Goal: Task Accomplishment & Management: Use online tool/utility

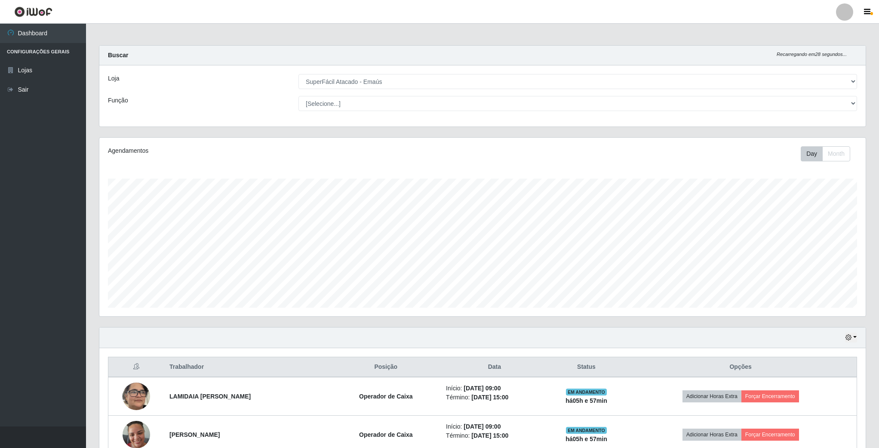
select select "407"
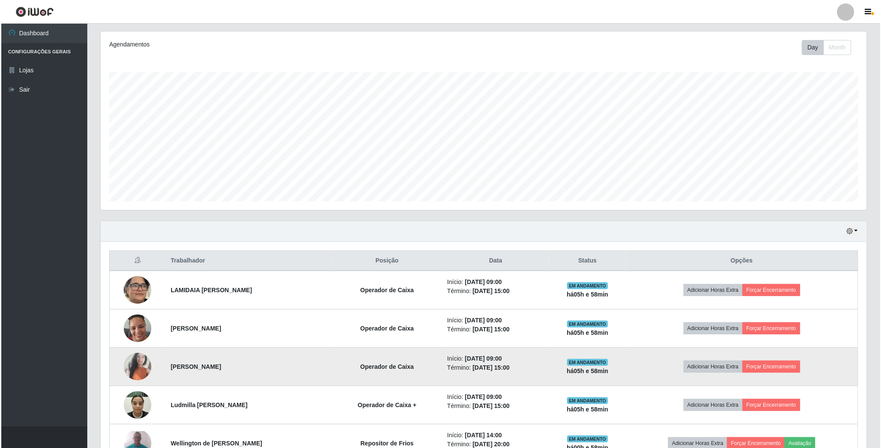
scroll to position [129, 0]
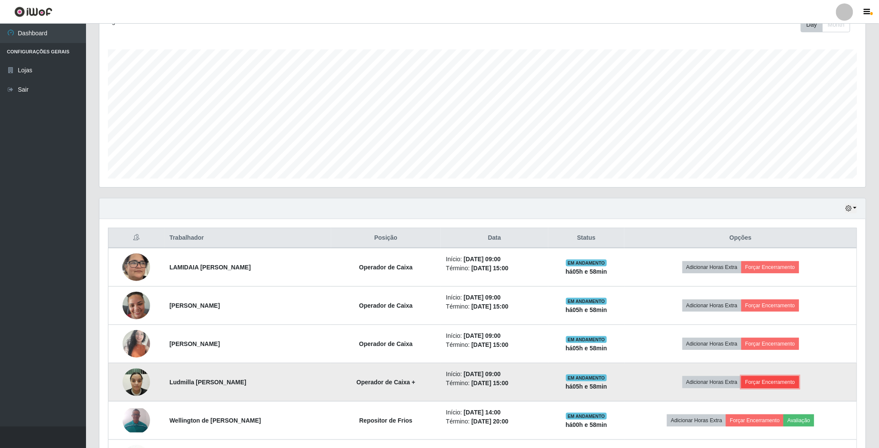
click at [761, 386] on button "Forçar Encerramento" at bounding box center [771, 382] width 58 height 12
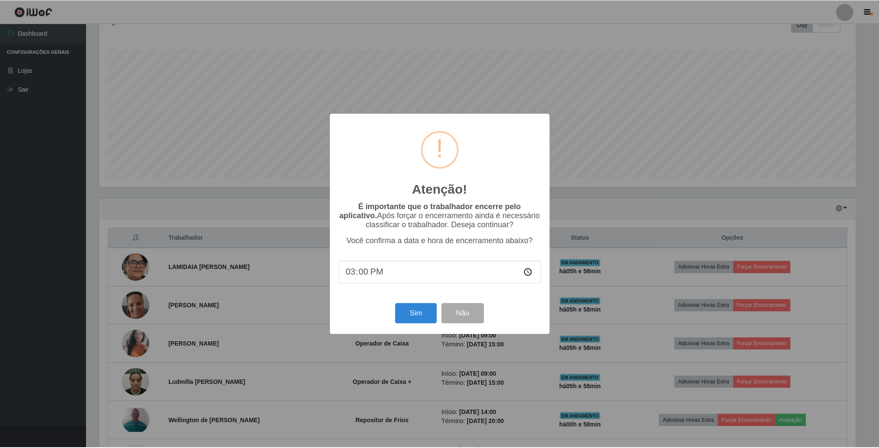
scroll to position [179, 759]
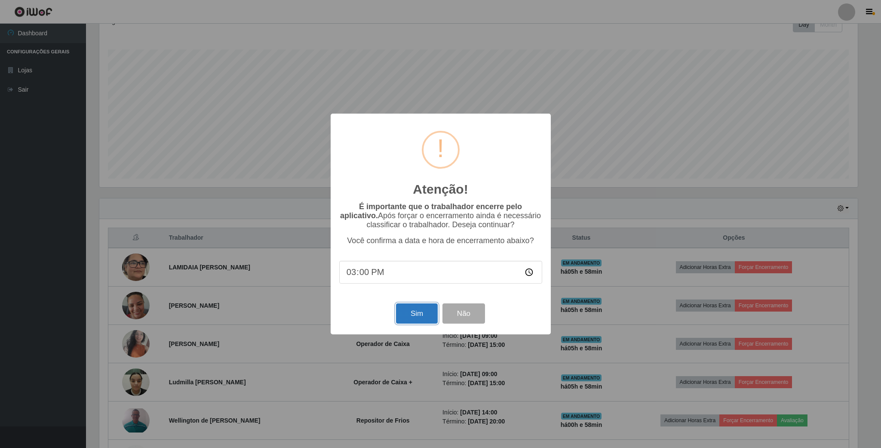
click at [410, 316] on button "Sim" at bounding box center [417, 313] width 42 height 20
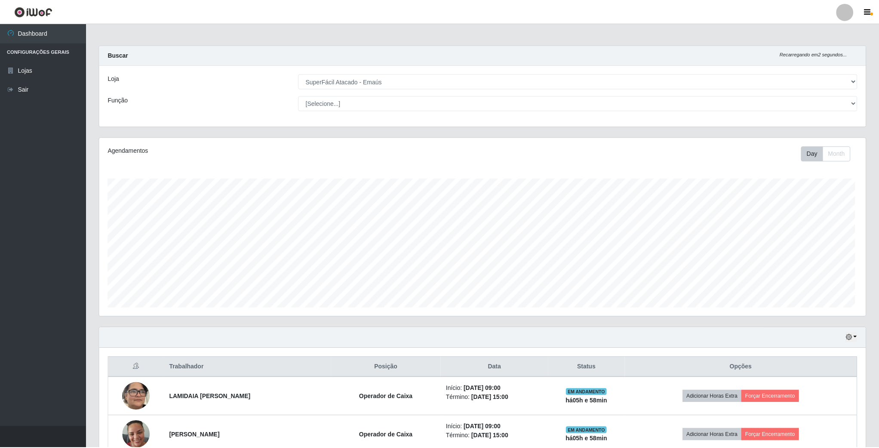
scroll to position [179, 768]
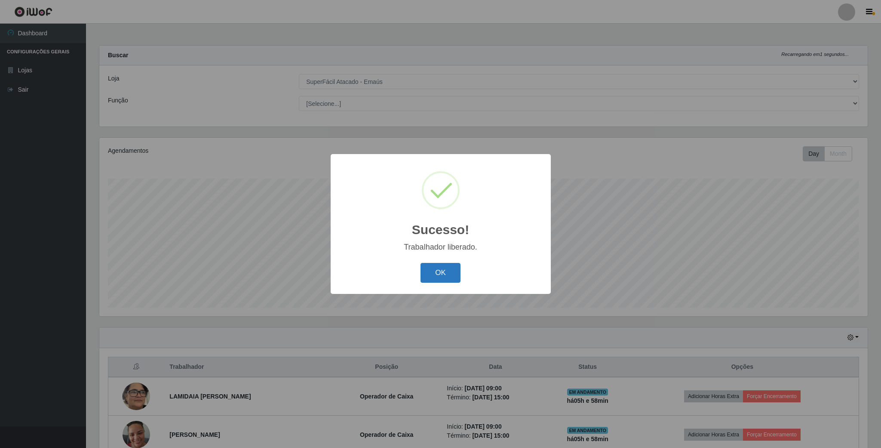
click at [434, 274] on button "OK" at bounding box center [441, 273] width 40 height 20
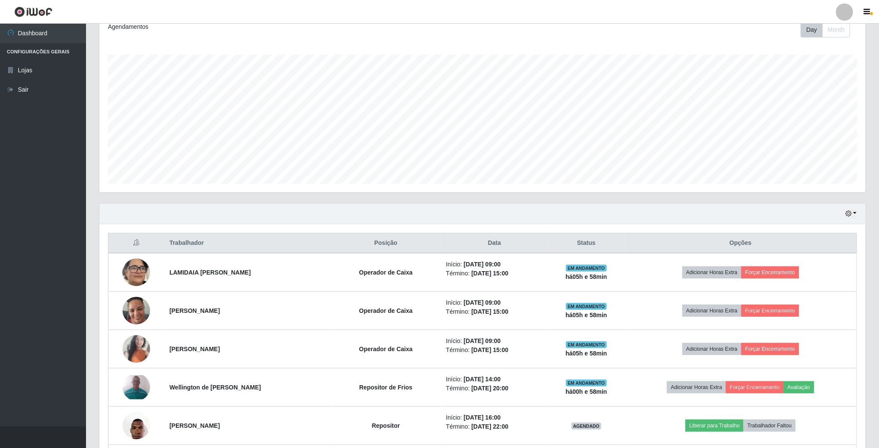
scroll to position [129, 0]
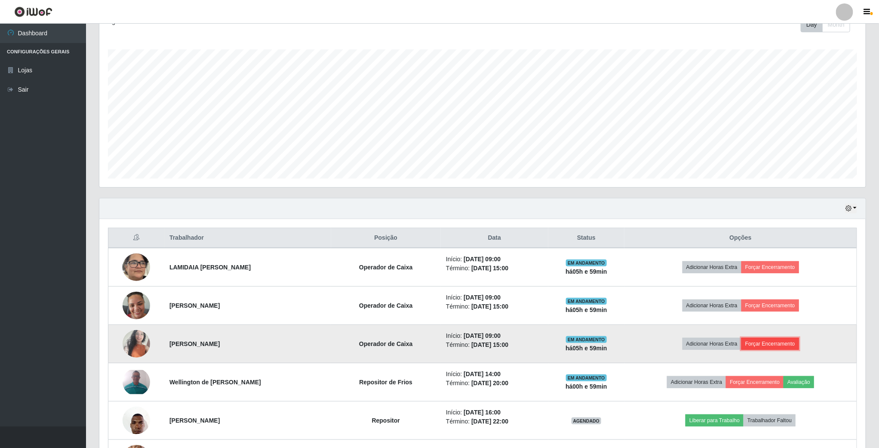
click at [768, 348] on button "Forçar Encerramento" at bounding box center [771, 344] width 58 height 12
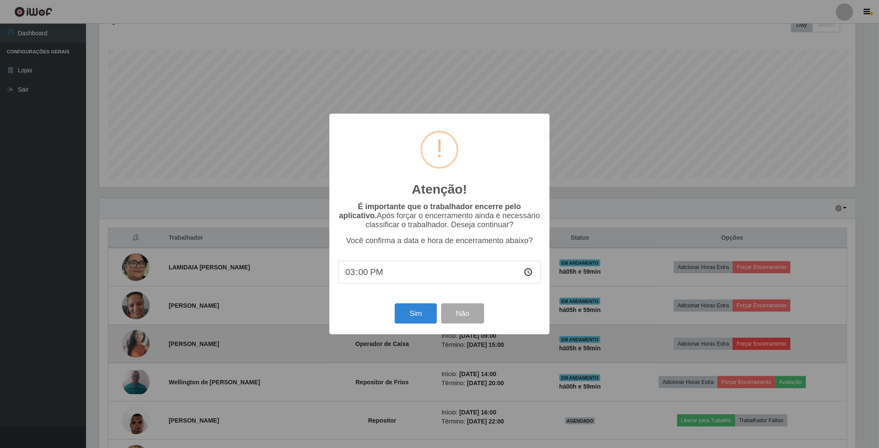
scroll to position [179, 759]
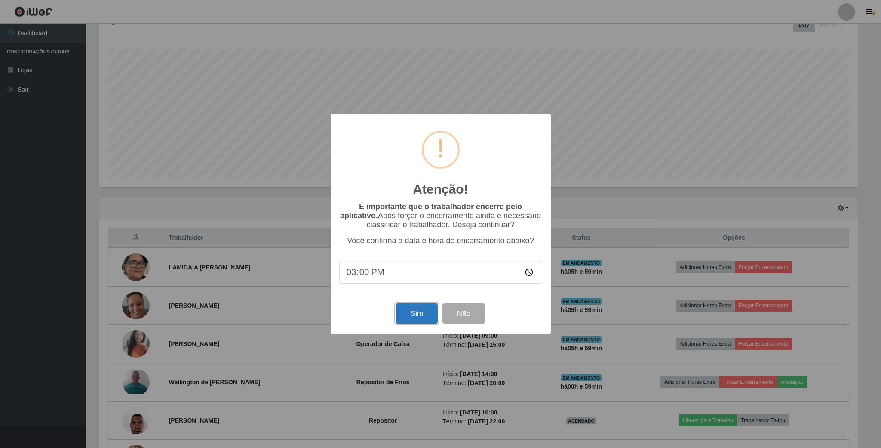
click at [421, 314] on button "Sim" at bounding box center [417, 313] width 42 height 20
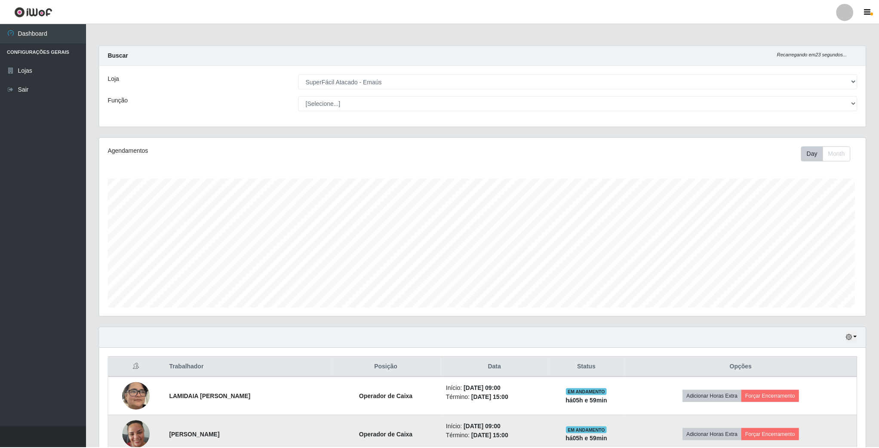
scroll to position [179, 768]
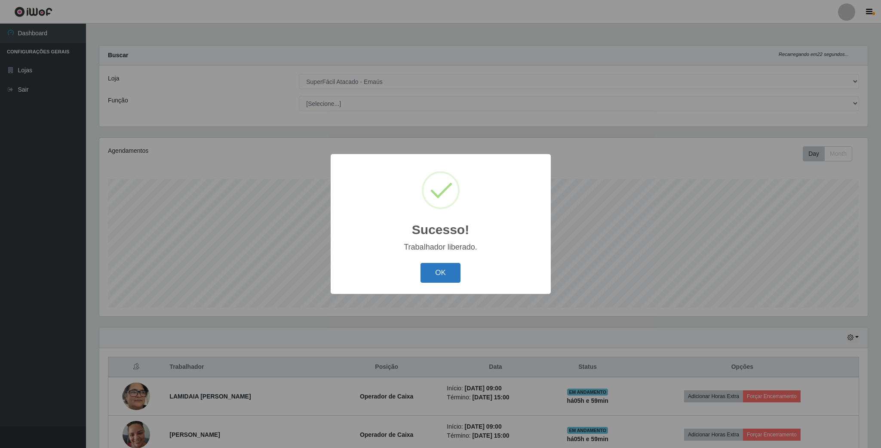
click at [446, 270] on button "OK" at bounding box center [441, 273] width 40 height 20
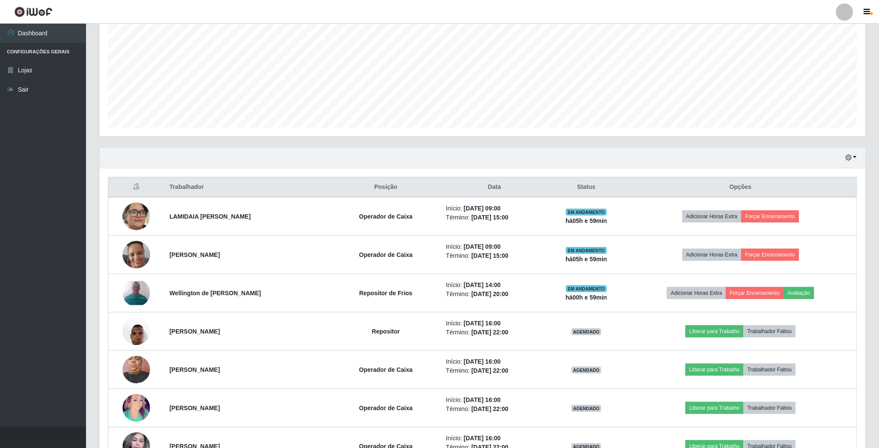
scroll to position [194, 0]
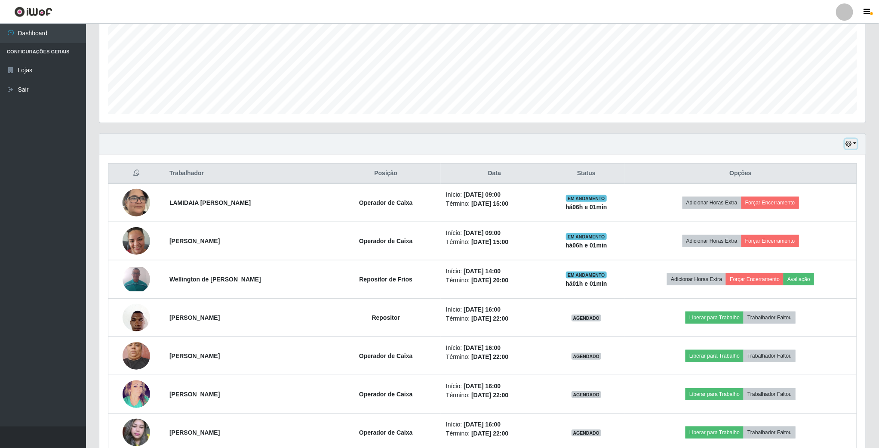
click at [848, 147] on icon "button" at bounding box center [849, 144] width 6 height 6
click at [810, 197] on button "3 dias" at bounding box center [823, 196] width 68 height 18
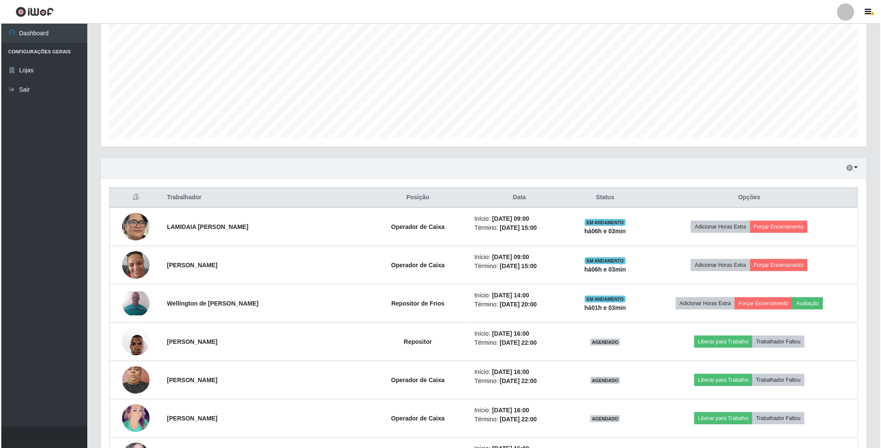
scroll to position [65, 0]
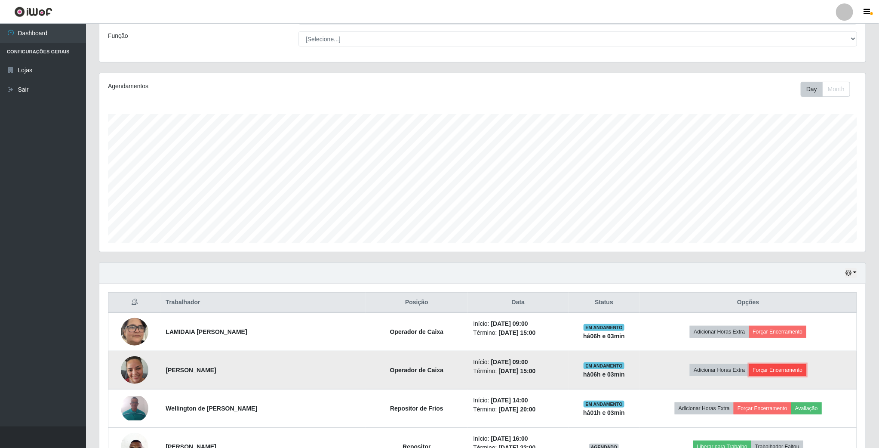
click at [768, 376] on button "Forçar Encerramento" at bounding box center [778, 370] width 58 height 12
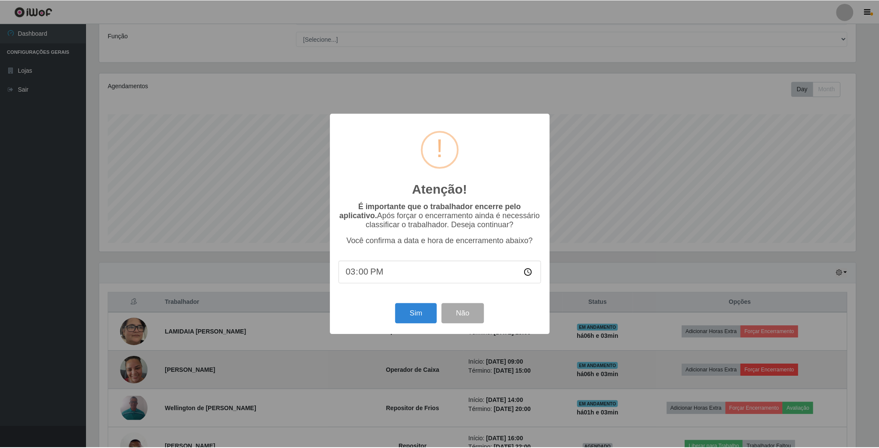
scroll to position [179, 759]
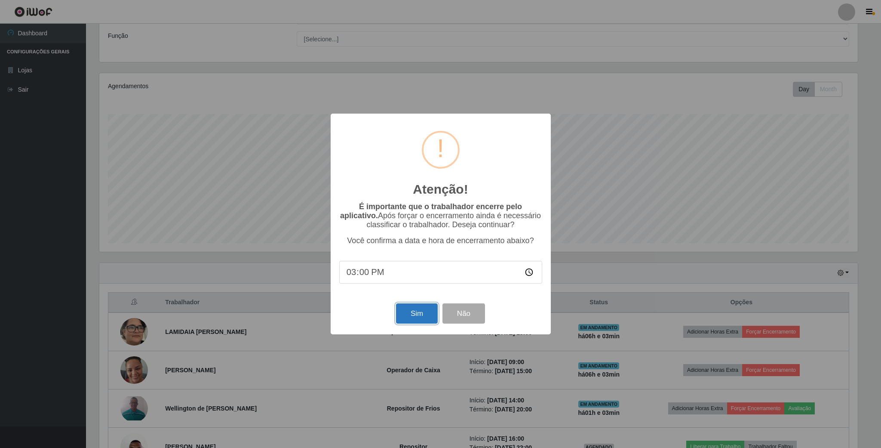
click at [419, 316] on button "Sim" at bounding box center [417, 313] width 42 height 20
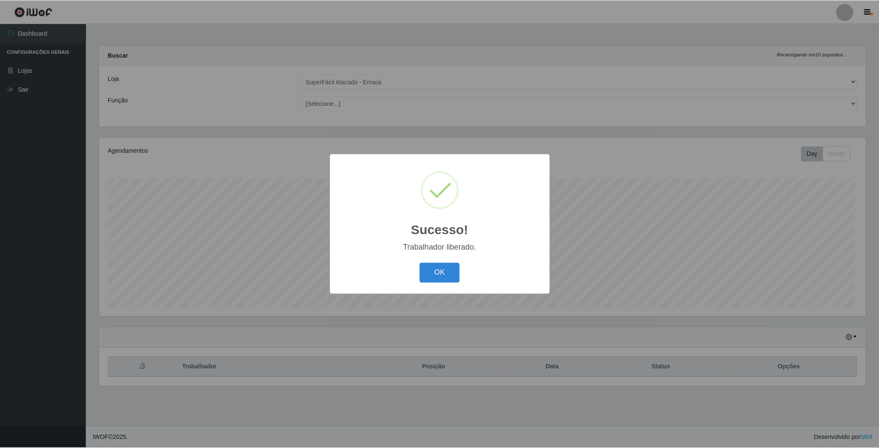
scroll to position [179, 768]
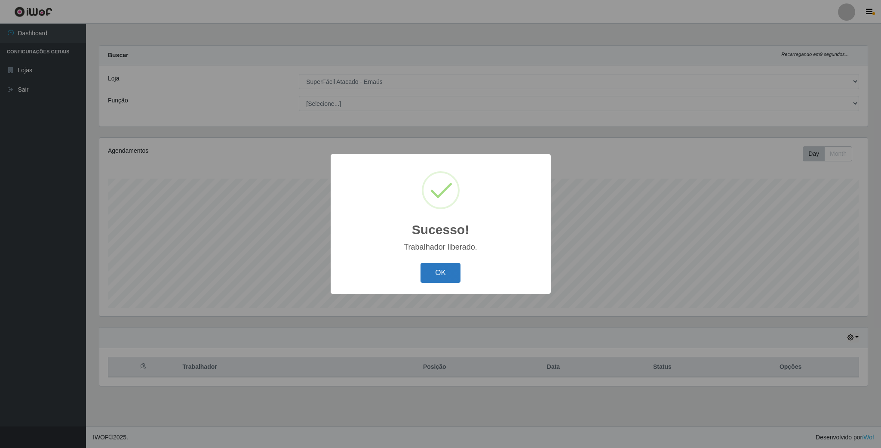
click at [447, 275] on button "OK" at bounding box center [441, 273] width 40 height 20
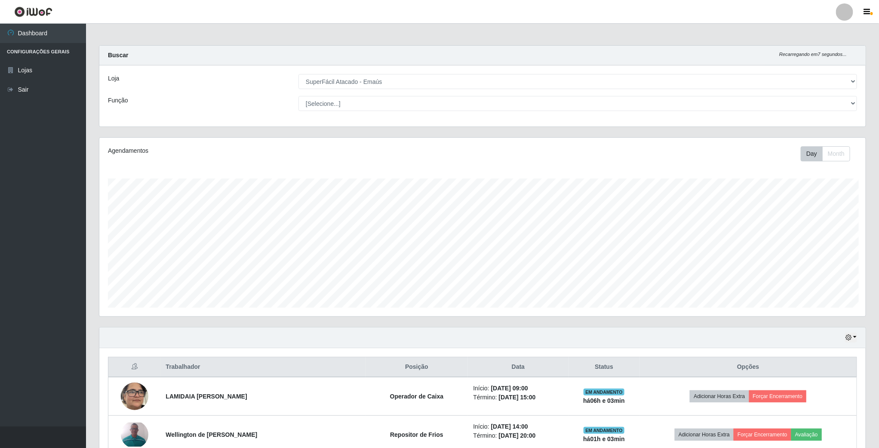
scroll to position [430020, 429432]
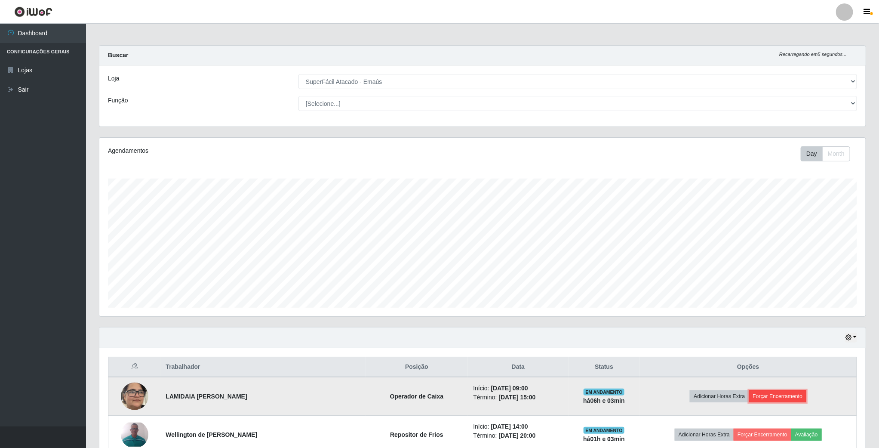
click at [764, 401] on button "Forçar Encerramento" at bounding box center [778, 396] width 58 height 12
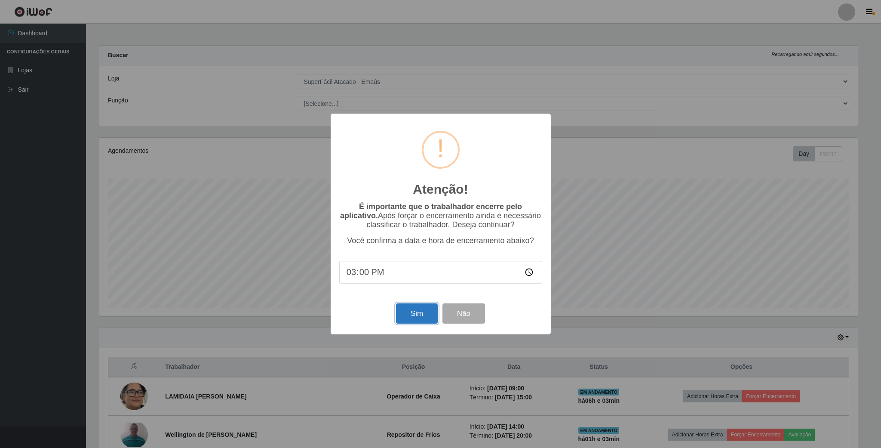
click at [416, 317] on button "Sim" at bounding box center [417, 313] width 42 height 20
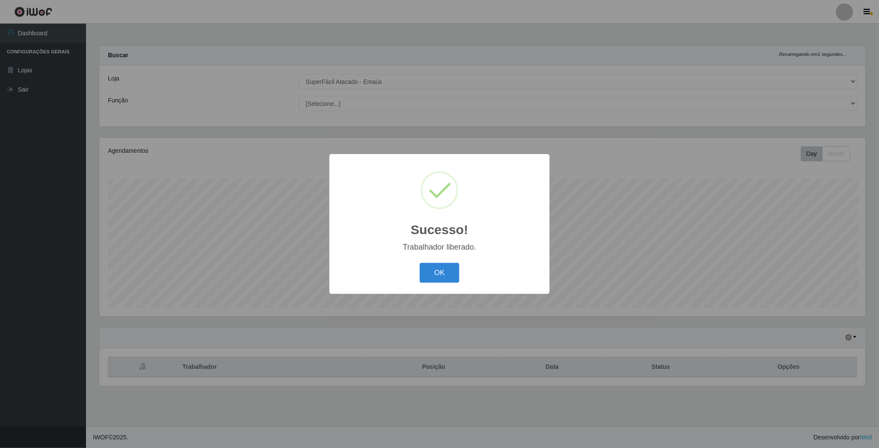
scroll to position [179, 768]
drag, startPoint x: 448, startPoint y: 273, endPoint x: 440, endPoint y: 276, distance: 8.5
click at [444, 274] on button "OK" at bounding box center [441, 273] width 40 height 20
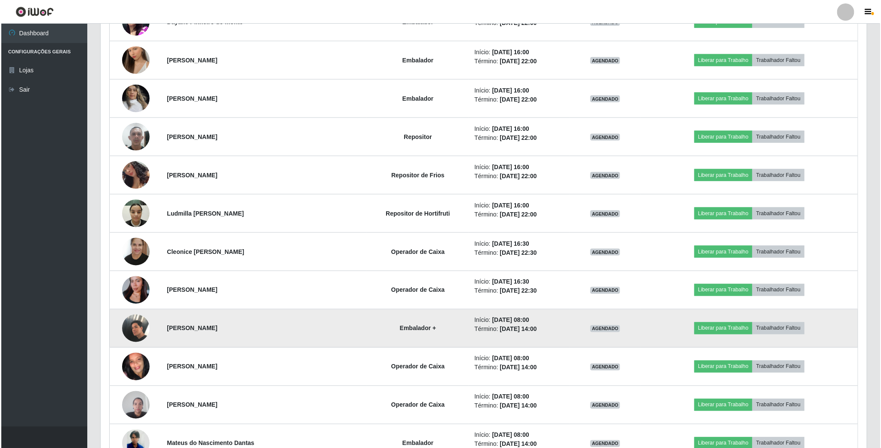
scroll to position [645, 0]
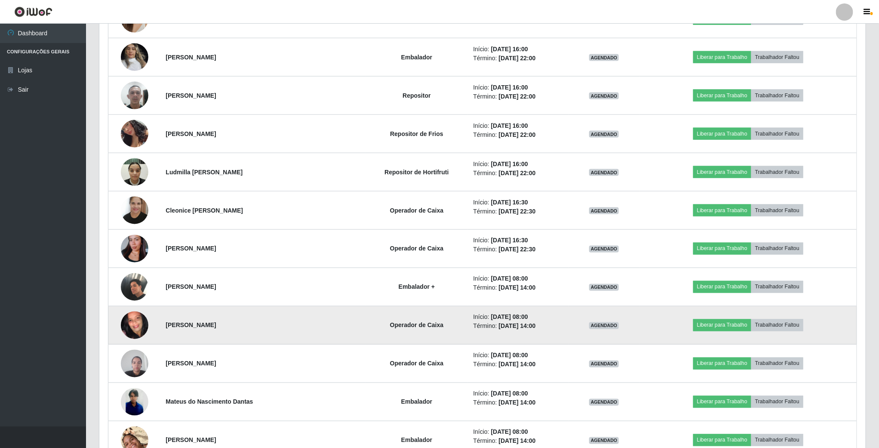
click at [131, 327] on img at bounding box center [135, 325] width 28 height 61
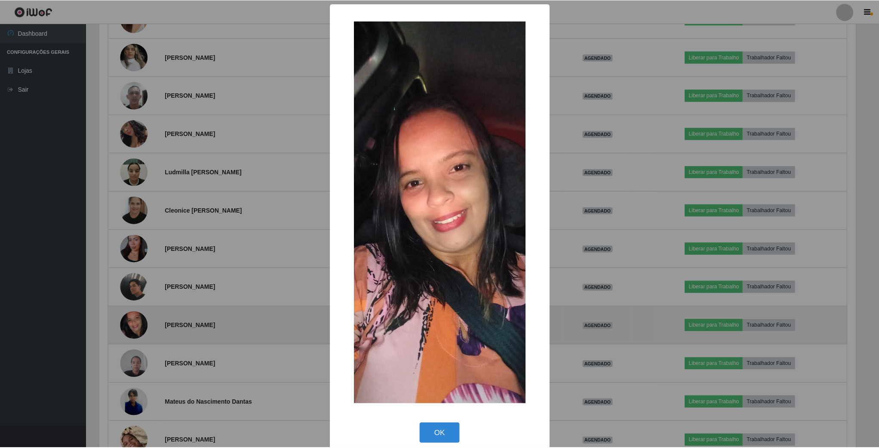
scroll to position [179, 759]
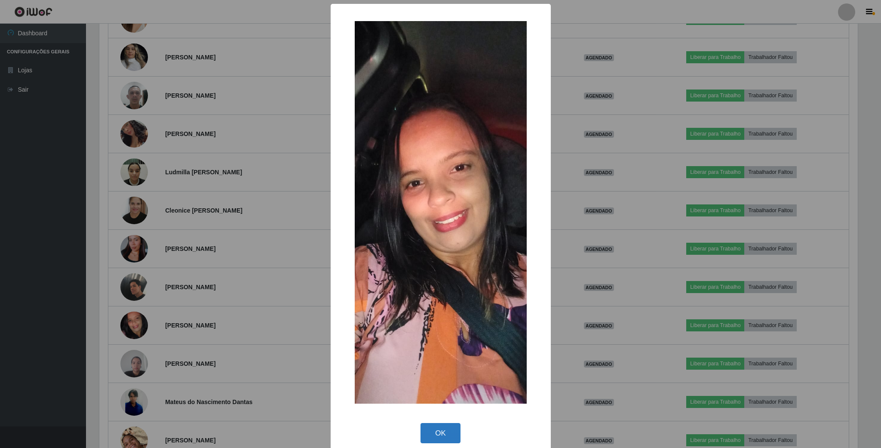
click at [445, 435] on button "OK" at bounding box center [441, 433] width 40 height 20
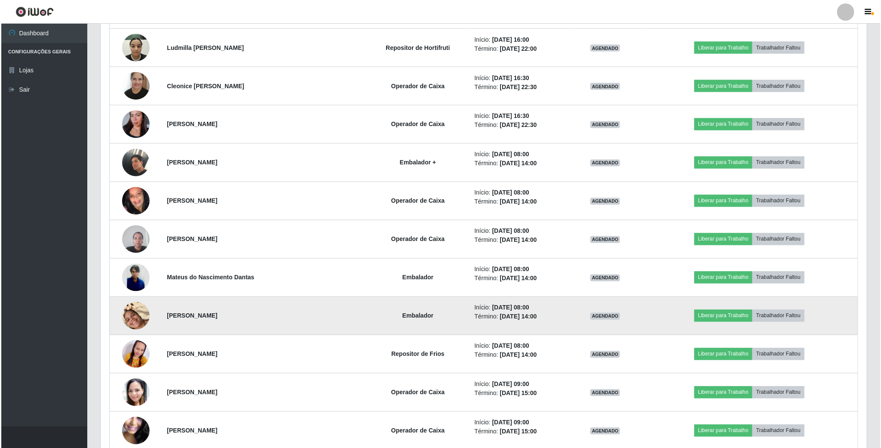
scroll to position [774, 0]
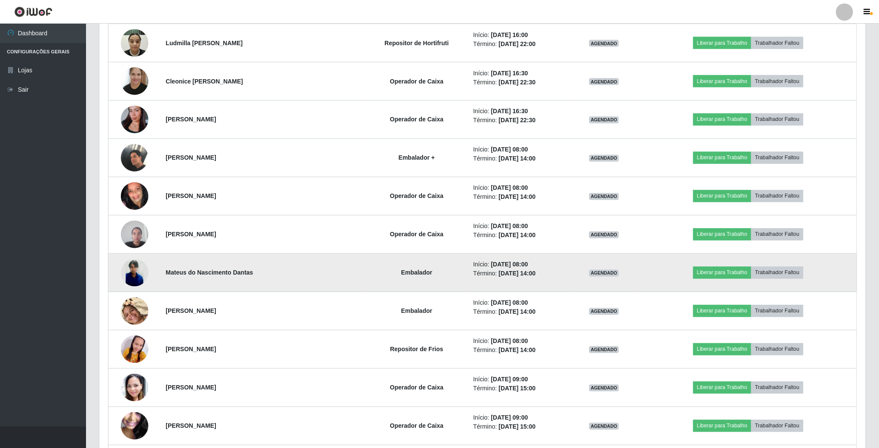
click at [139, 283] on img at bounding box center [135, 273] width 28 height 28
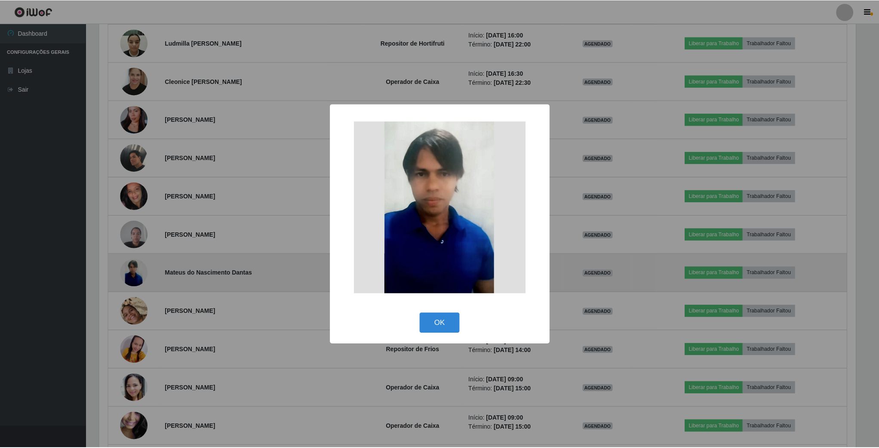
scroll to position [179, 759]
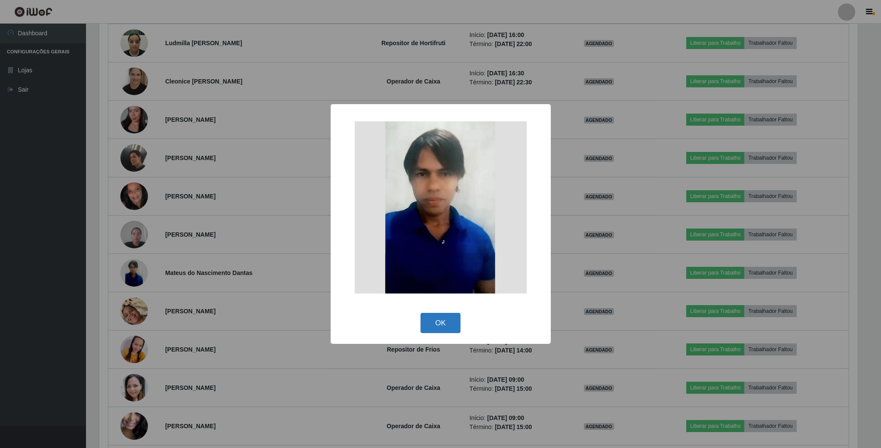
click at [447, 323] on button "OK" at bounding box center [441, 323] width 40 height 20
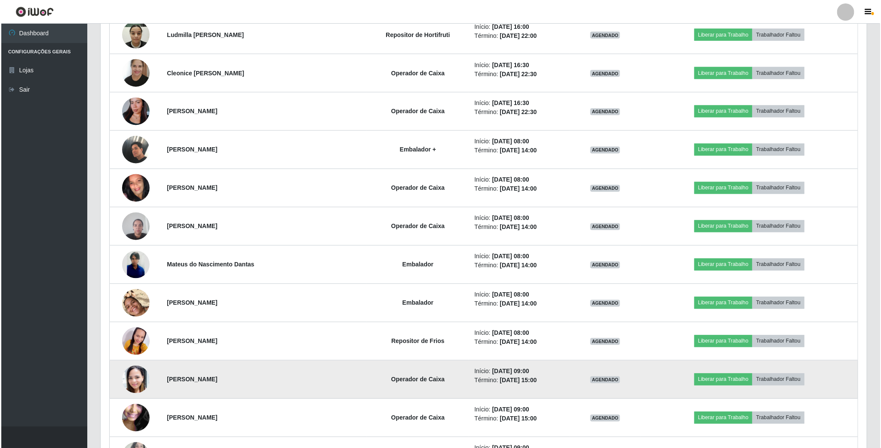
scroll to position [839, 0]
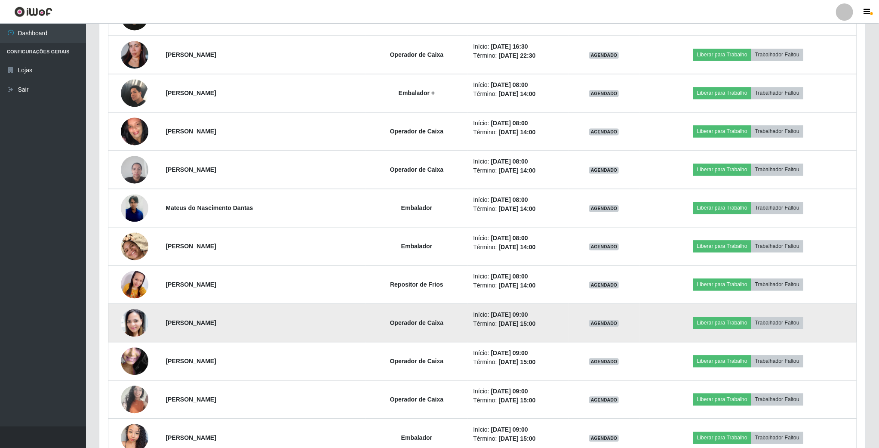
click at [135, 333] on img at bounding box center [135, 323] width 28 height 33
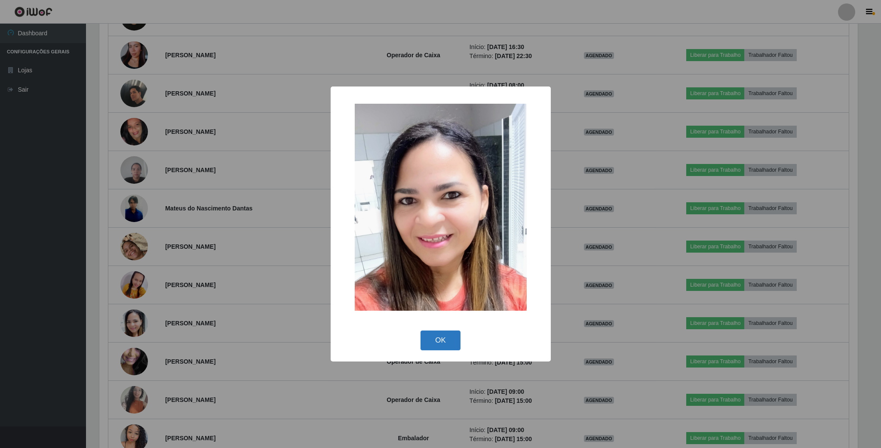
click at [442, 337] on button "OK" at bounding box center [441, 340] width 40 height 20
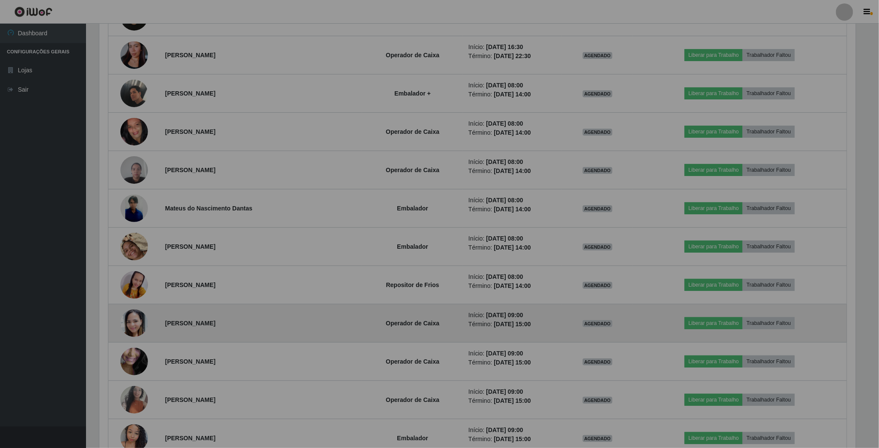
scroll to position [179, 766]
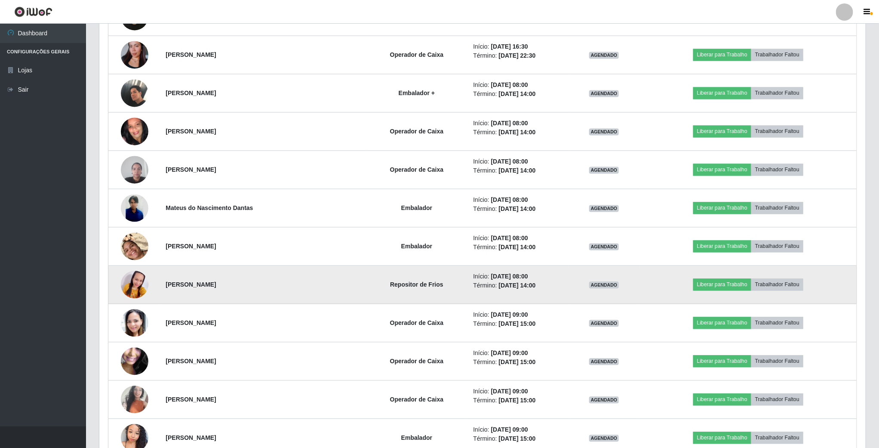
click at [137, 293] on img at bounding box center [135, 285] width 28 height 58
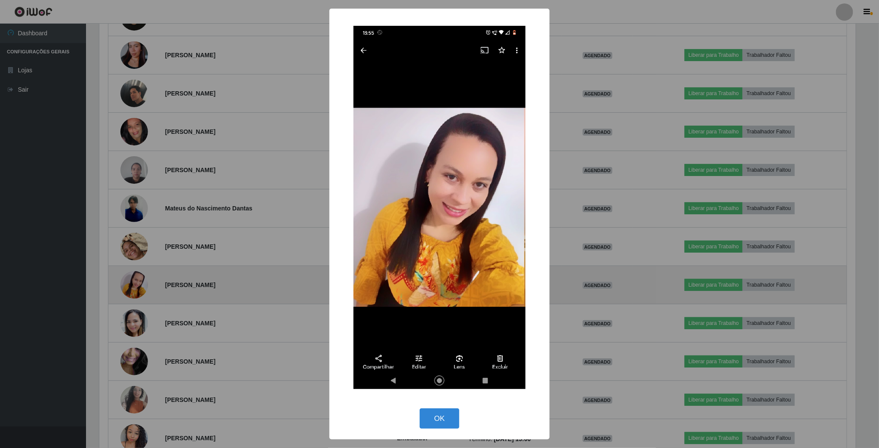
scroll to position [179, 759]
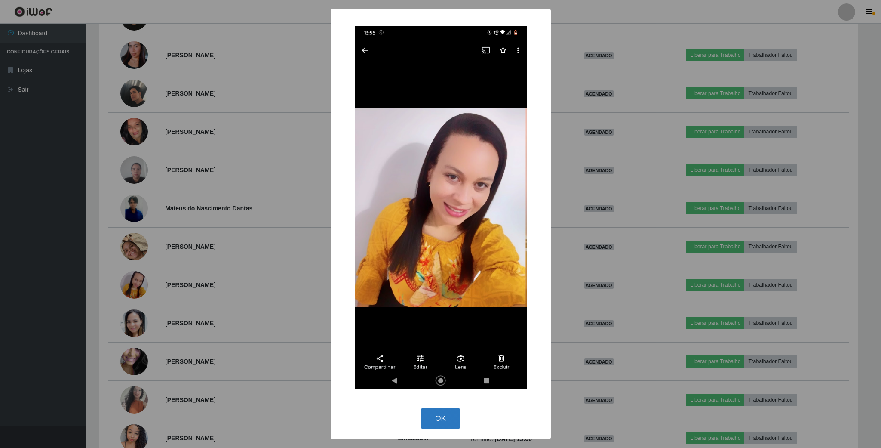
click at [438, 421] on button "OK" at bounding box center [441, 418] width 40 height 20
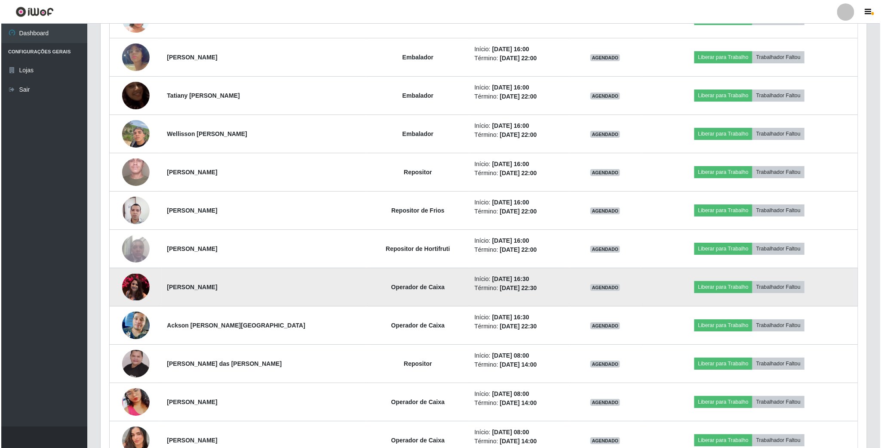
scroll to position [1549, 0]
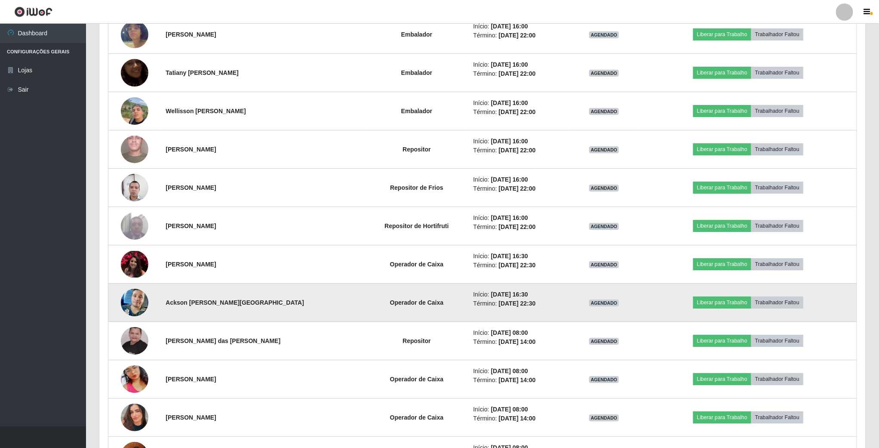
click at [139, 305] on img at bounding box center [135, 302] width 28 height 49
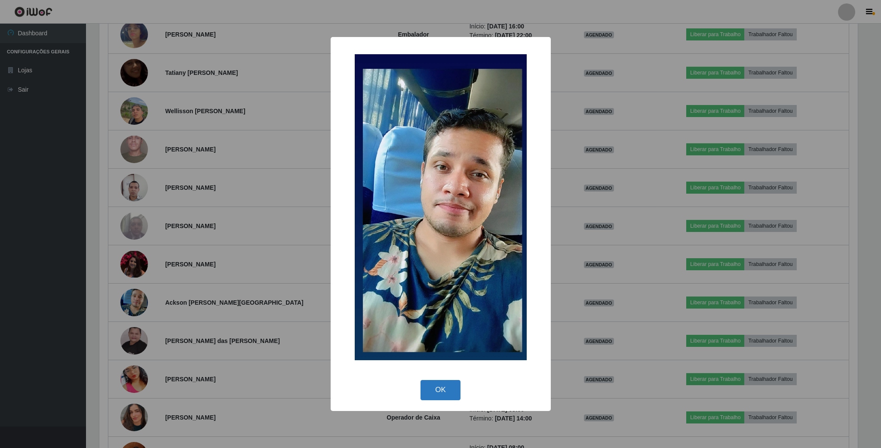
click at [438, 390] on button "OK" at bounding box center [441, 390] width 40 height 20
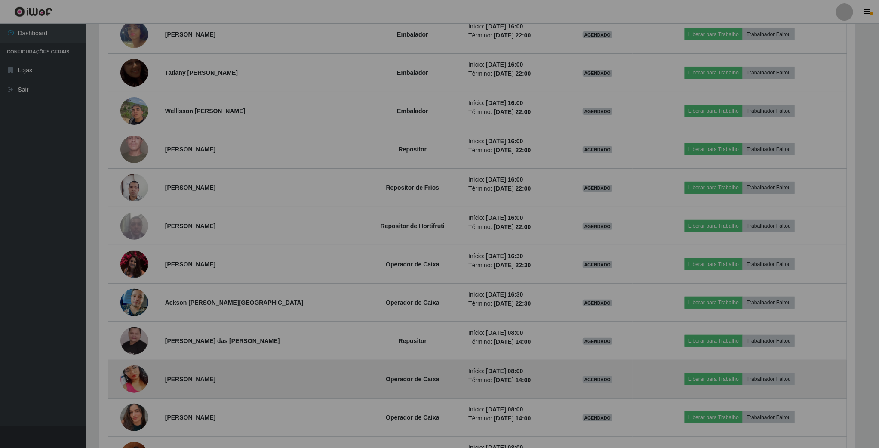
scroll to position [0, 0]
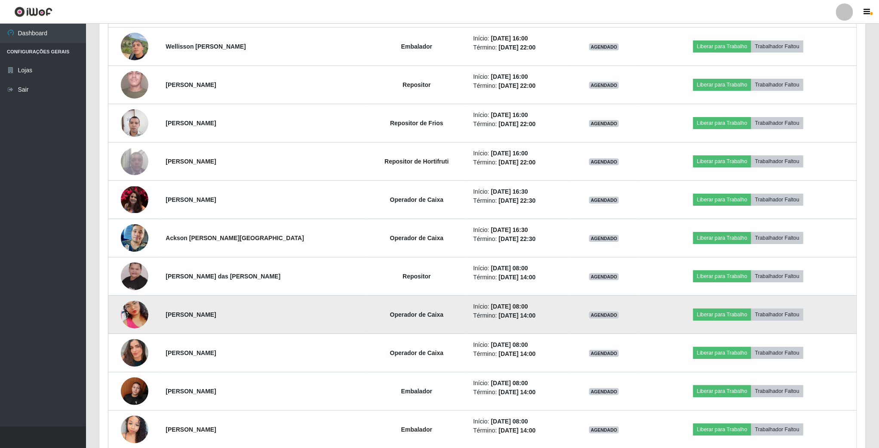
click at [145, 327] on img at bounding box center [135, 314] width 28 height 49
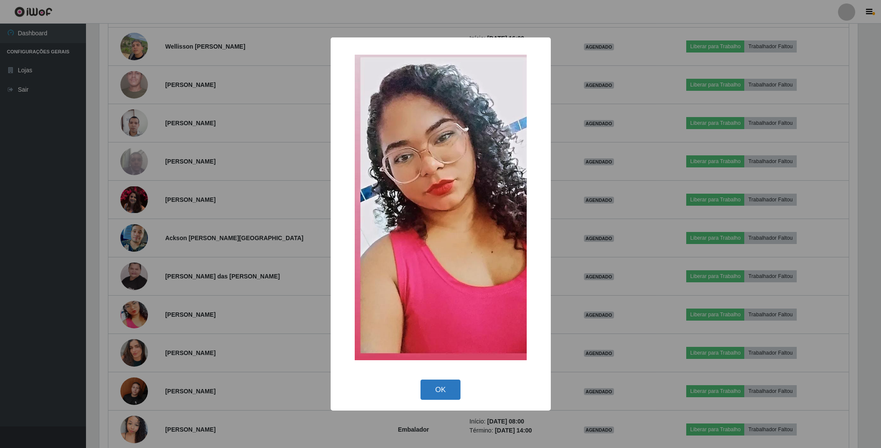
click at [436, 398] on button "OK" at bounding box center [441, 389] width 40 height 20
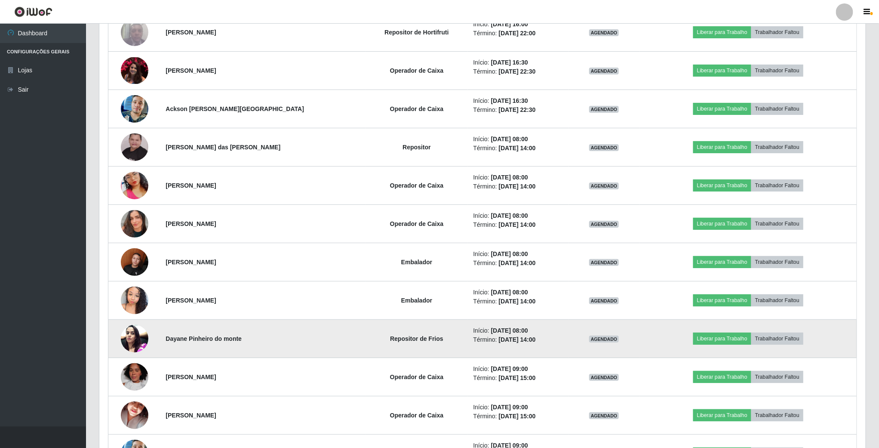
click at [124, 353] on img at bounding box center [135, 338] width 28 height 37
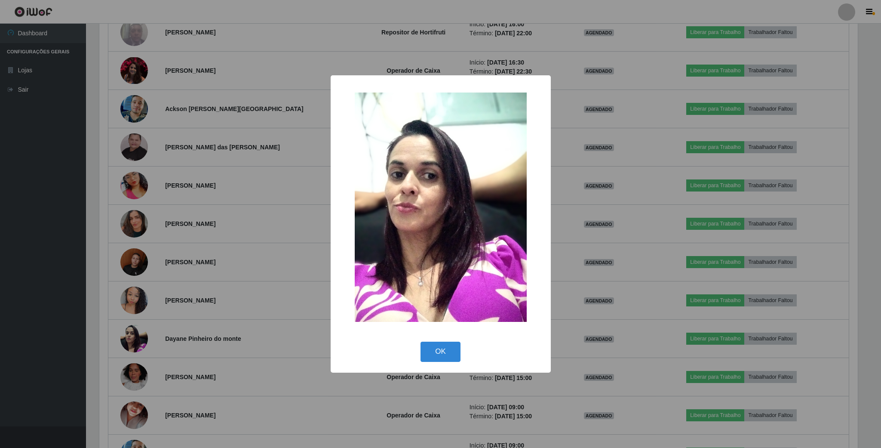
drag, startPoint x: 452, startPoint y: 352, endPoint x: 386, endPoint y: 361, distance: 66.3
click at [451, 352] on button "OK" at bounding box center [441, 352] width 40 height 20
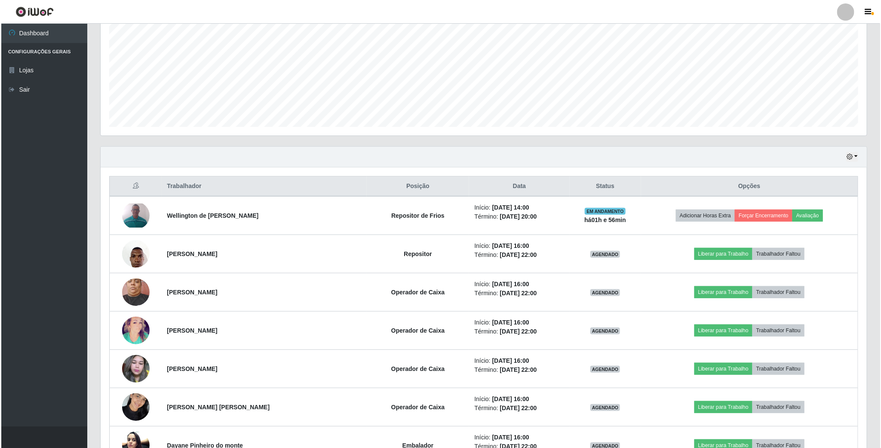
scroll to position [194, 0]
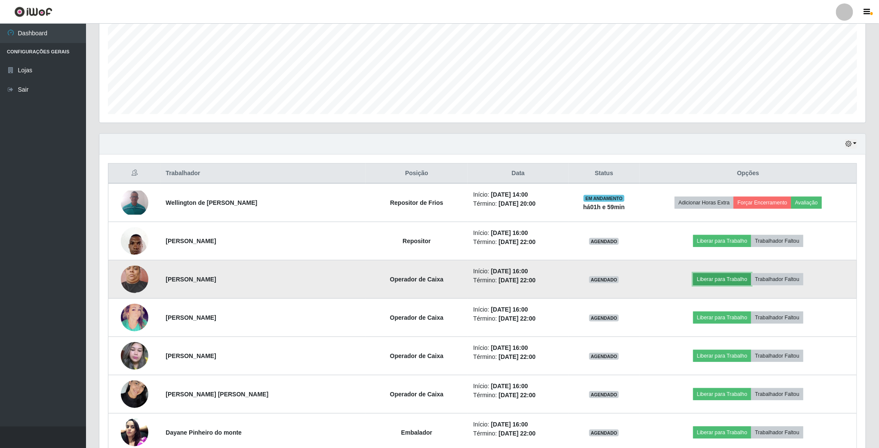
click at [712, 275] on button "Liberar para Trabalho" at bounding box center [722, 279] width 58 height 12
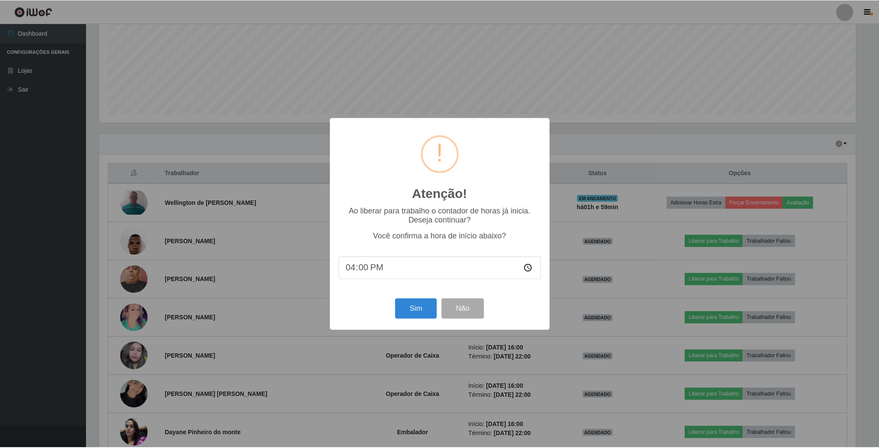
scroll to position [179, 759]
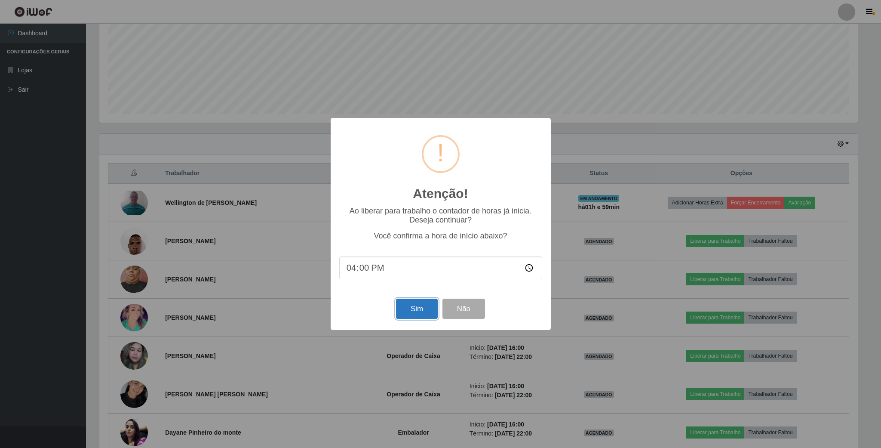
click at [410, 311] on button "Sim" at bounding box center [417, 309] width 42 height 20
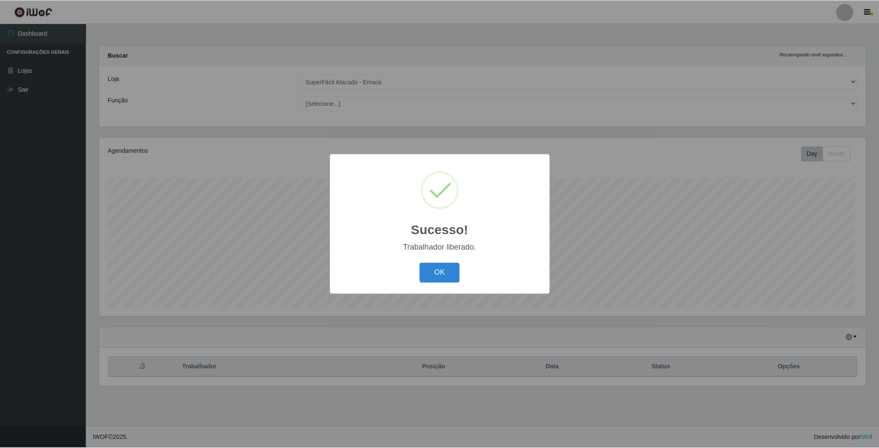
scroll to position [179, 768]
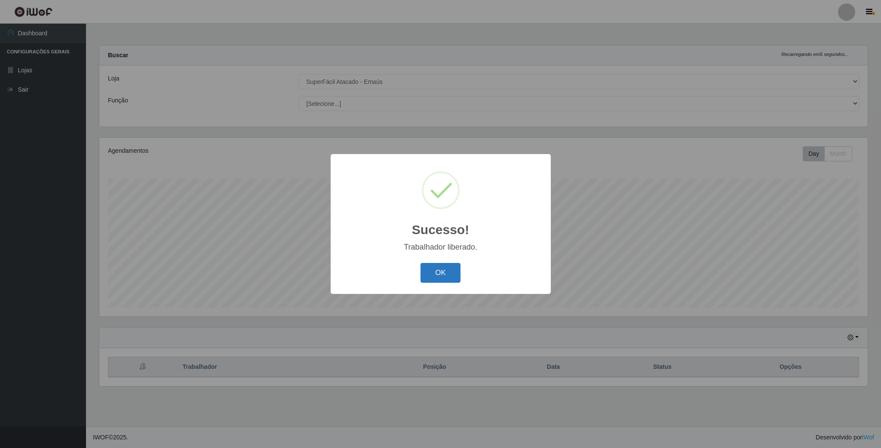
click at [447, 274] on button "OK" at bounding box center [441, 273] width 40 height 20
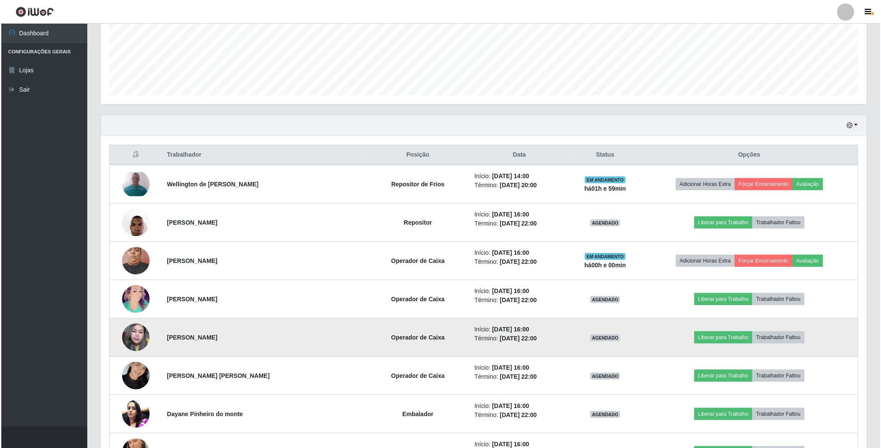
scroll to position [258, 0]
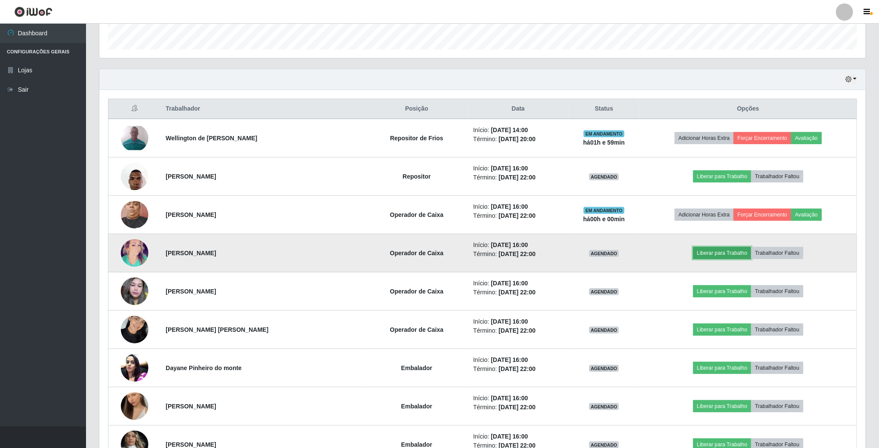
click at [730, 252] on button "Liberar para Trabalho" at bounding box center [722, 253] width 58 height 12
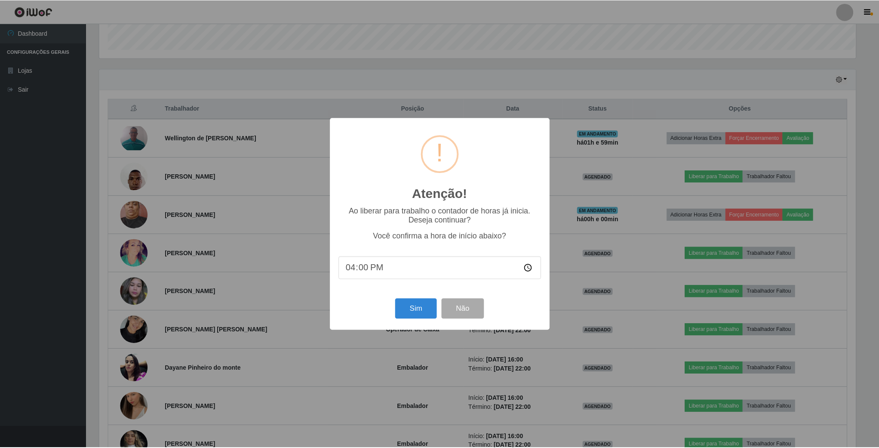
scroll to position [179, 759]
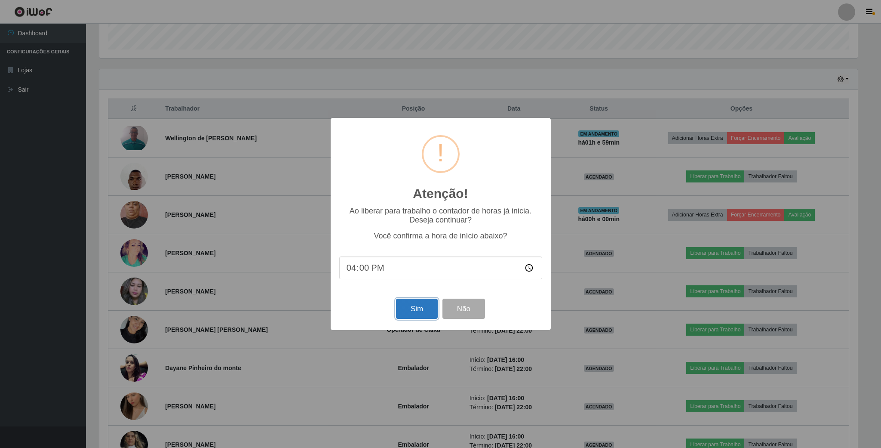
click at [425, 311] on button "Sim" at bounding box center [417, 309] width 42 height 20
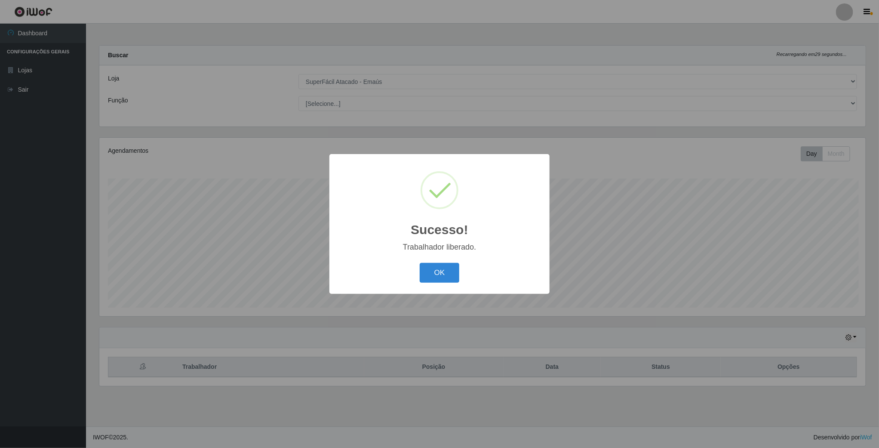
scroll to position [179, 768]
click at [452, 277] on button "OK" at bounding box center [441, 273] width 40 height 20
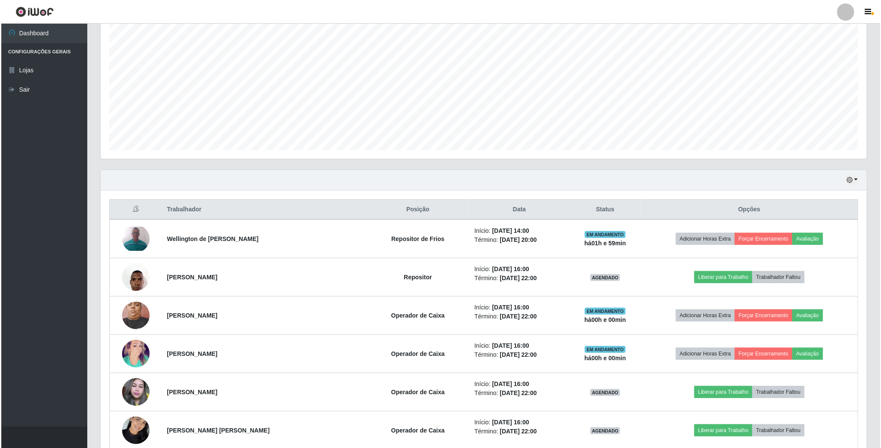
scroll to position [194, 0]
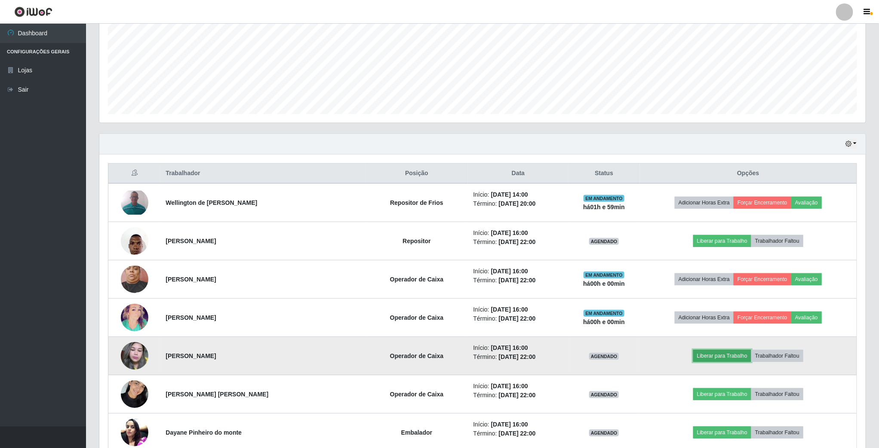
click at [720, 357] on button "Liberar para Trabalho" at bounding box center [722, 356] width 58 height 12
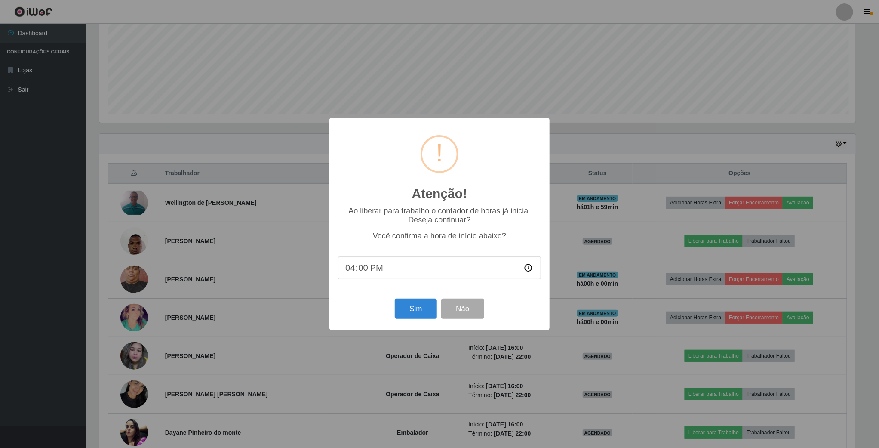
scroll to position [179, 759]
click at [411, 306] on button "Sim" at bounding box center [417, 309] width 42 height 20
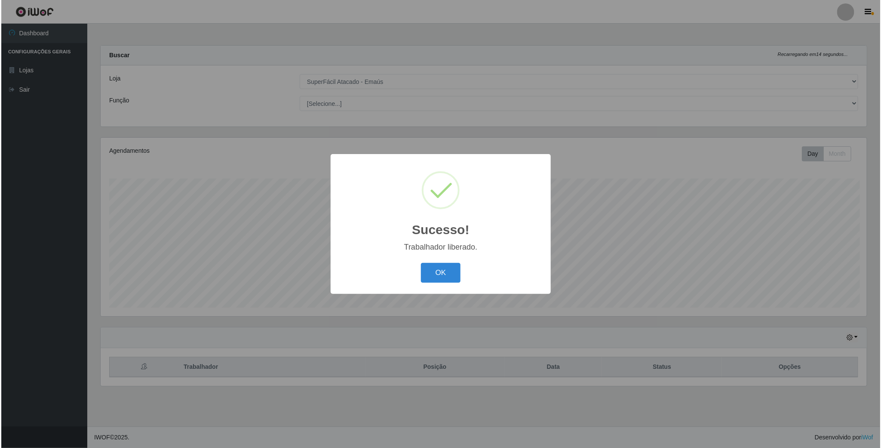
scroll to position [179, 768]
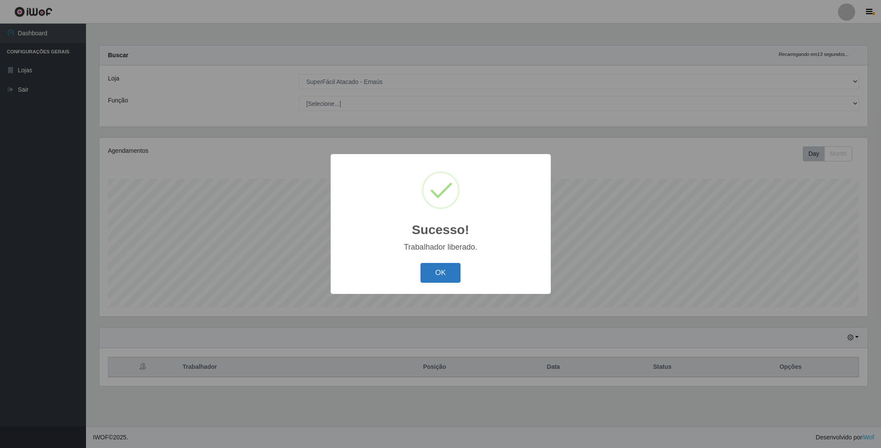
click at [432, 266] on button "OK" at bounding box center [441, 273] width 40 height 20
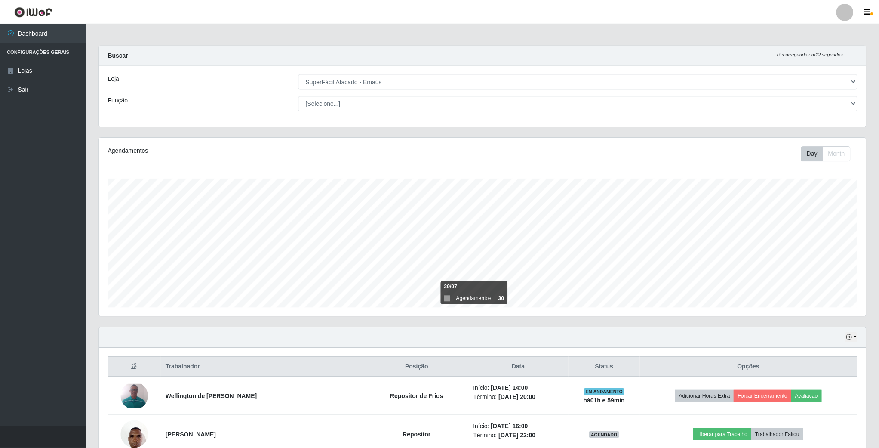
scroll to position [179, 766]
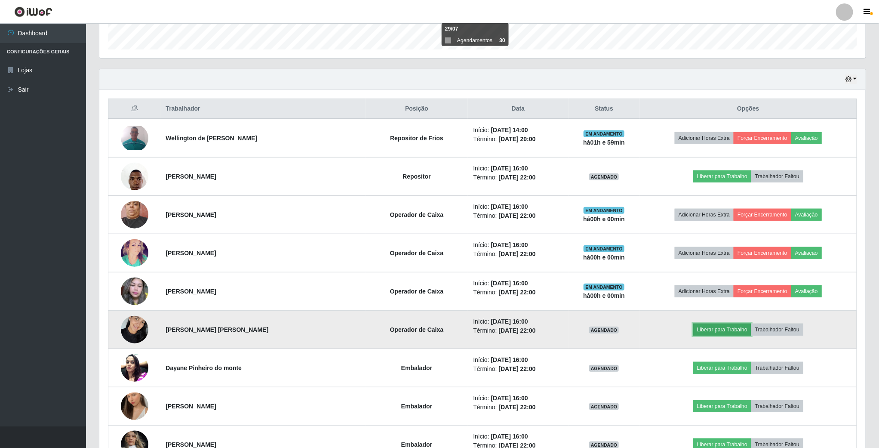
click at [715, 334] on button "Liberar para Trabalho" at bounding box center [722, 330] width 58 height 12
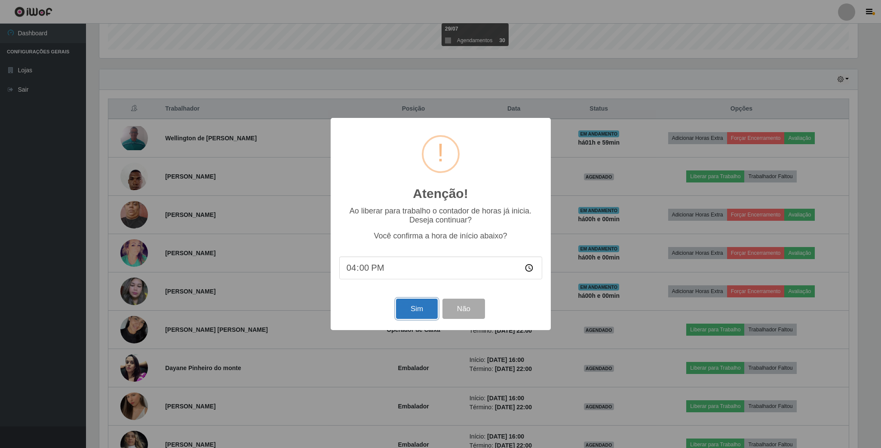
click at [416, 308] on button "Sim" at bounding box center [417, 309] width 42 height 20
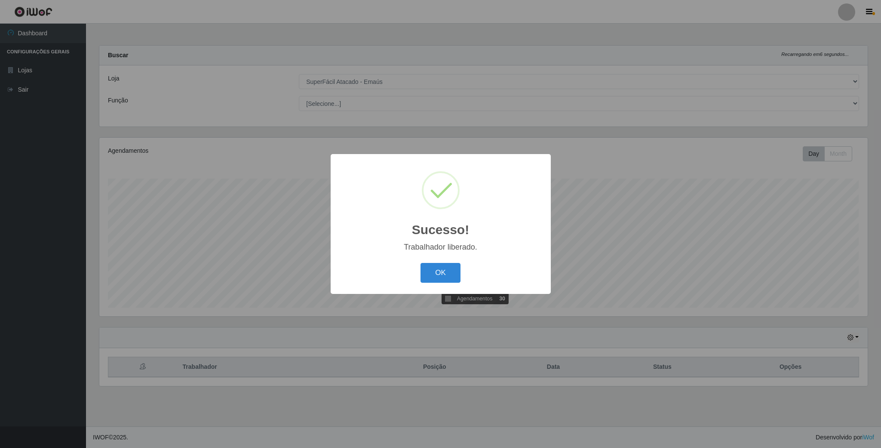
click at [445, 253] on div "Sucesso! × Trabalhador liberado. OK Cancel" at bounding box center [441, 223] width 220 height 139
click at [444, 270] on button "OK" at bounding box center [441, 273] width 40 height 20
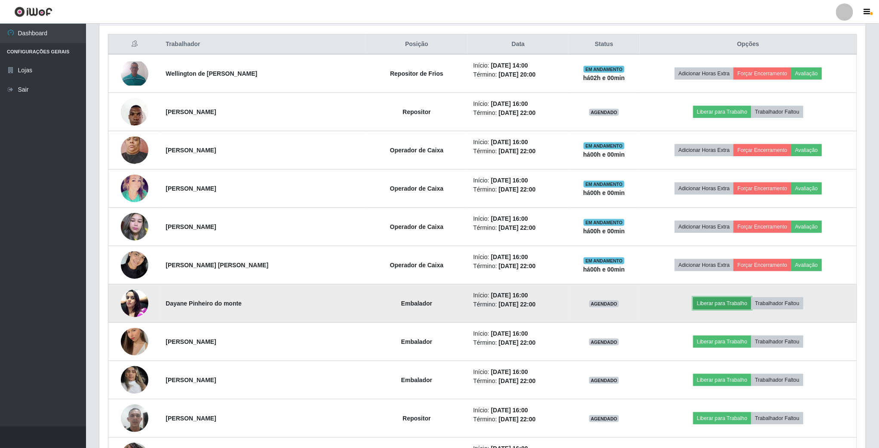
click at [711, 303] on button "Liberar para Trabalho" at bounding box center [722, 303] width 58 height 12
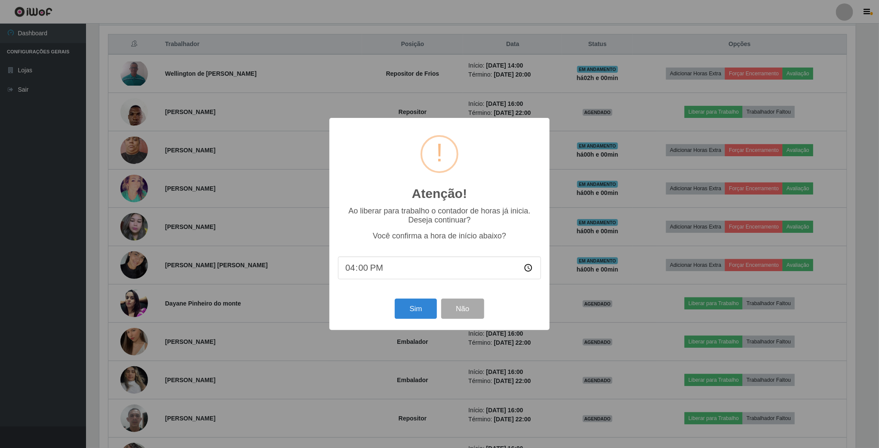
scroll to position [179, 759]
click at [419, 311] on button "Sim" at bounding box center [417, 309] width 42 height 20
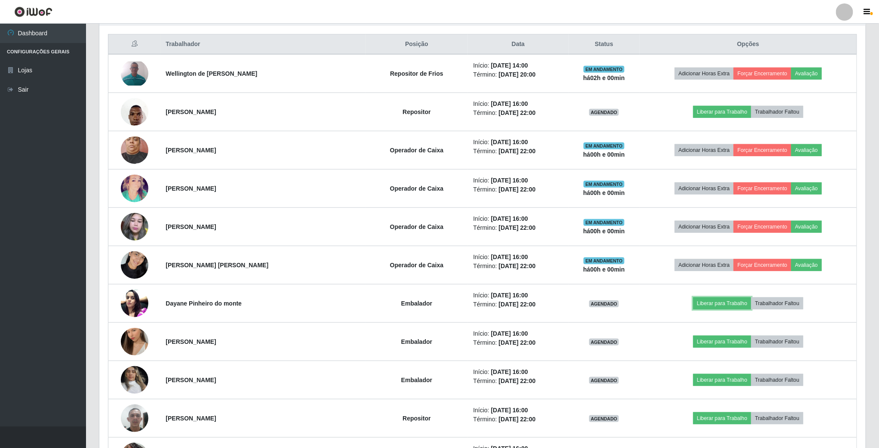
scroll to position [179, 766]
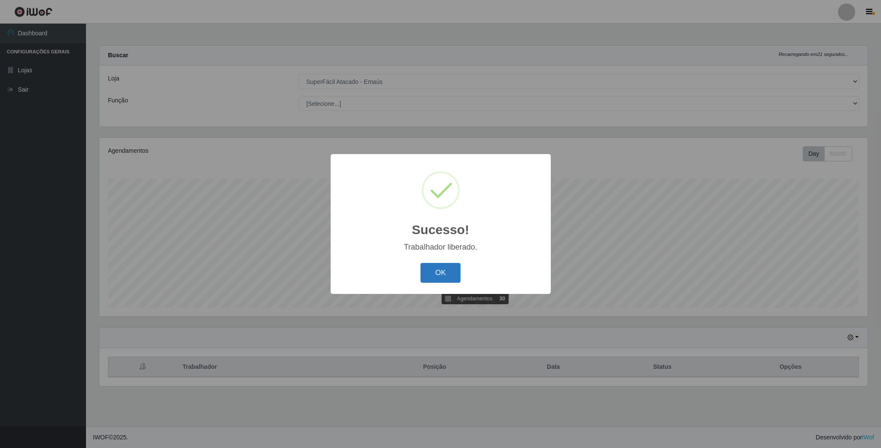
click at [438, 272] on button "OK" at bounding box center [441, 273] width 40 height 20
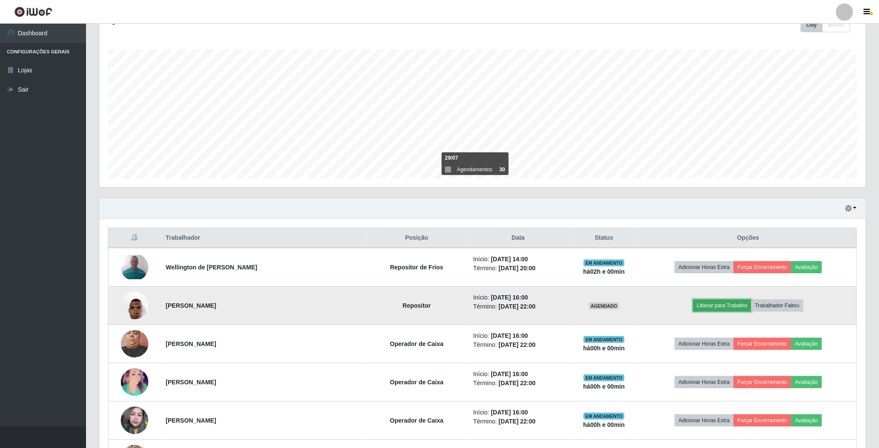
click at [728, 305] on button "Liberar para Trabalho" at bounding box center [722, 305] width 58 height 12
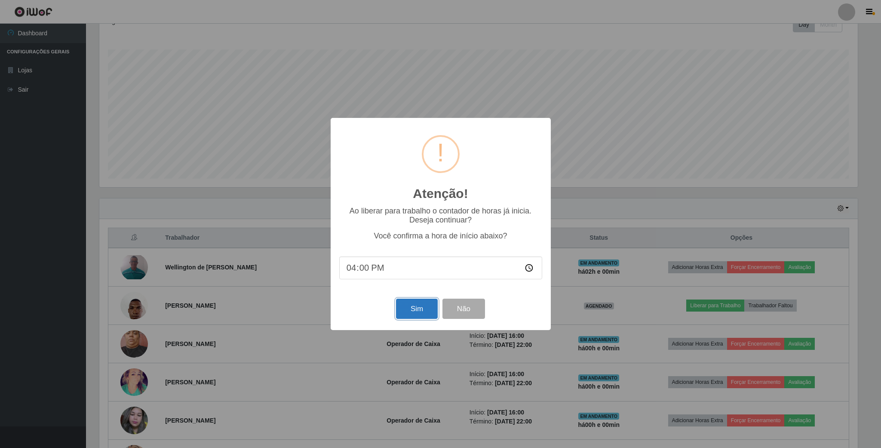
click at [413, 307] on button "Sim" at bounding box center [417, 309] width 42 height 20
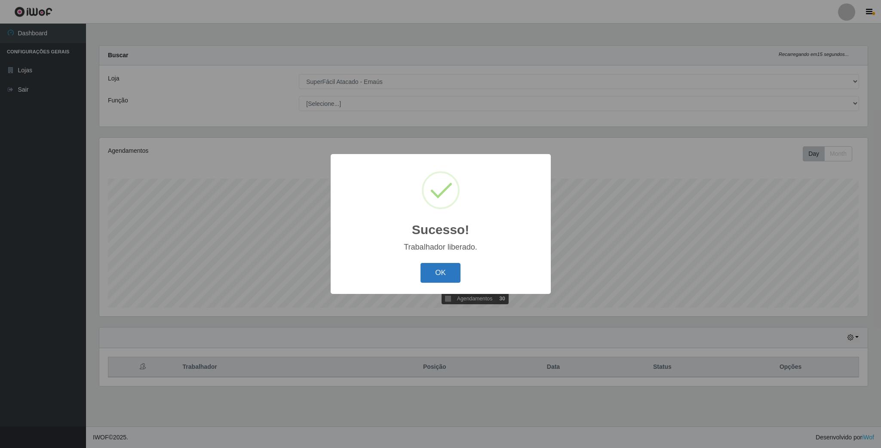
click at [425, 268] on button "OK" at bounding box center [441, 273] width 40 height 20
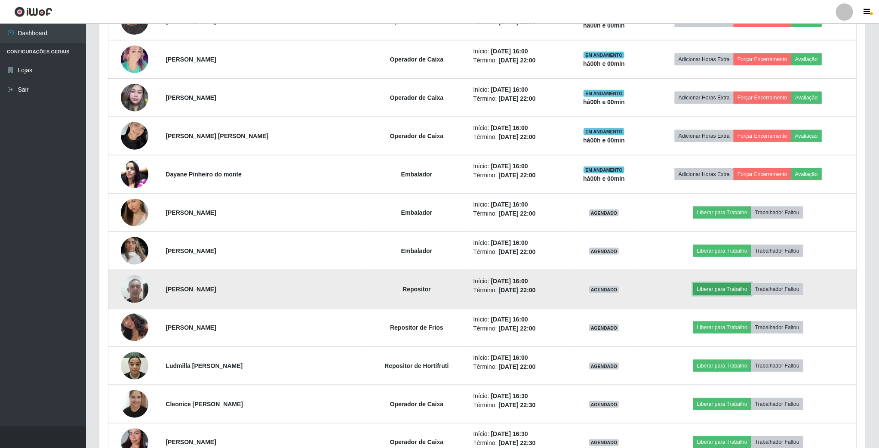
click at [710, 293] on button "Liberar para Trabalho" at bounding box center [722, 289] width 58 height 12
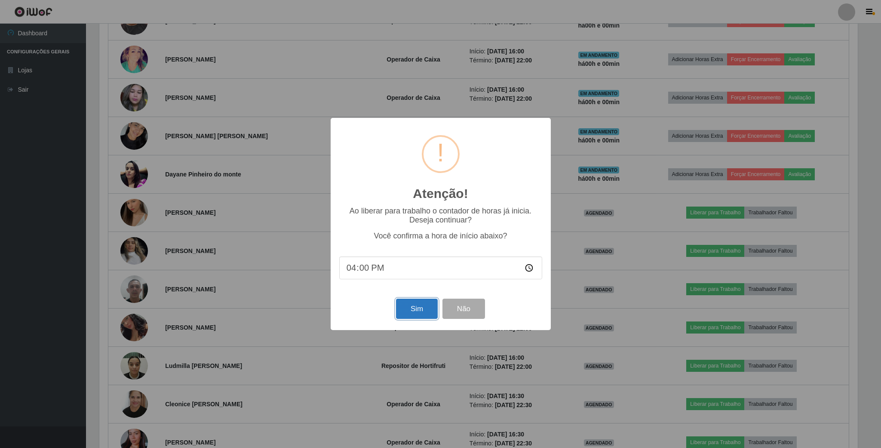
click at [416, 308] on button "Sim" at bounding box center [417, 309] width 42 height 20
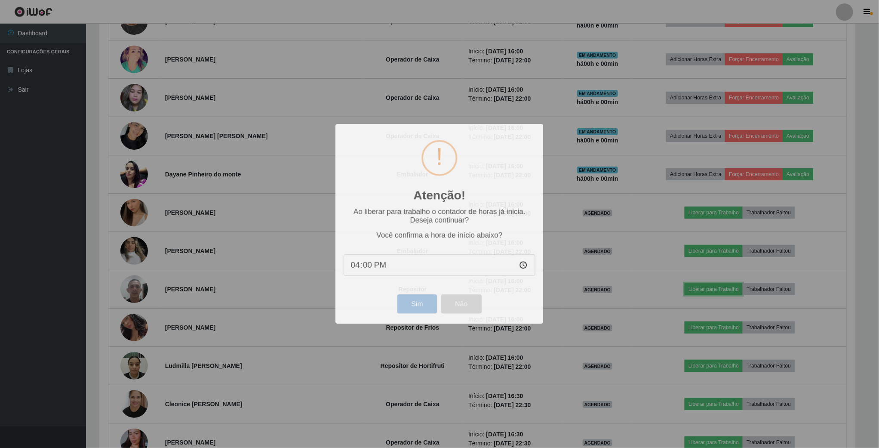
scroll to position [430020, 429432]
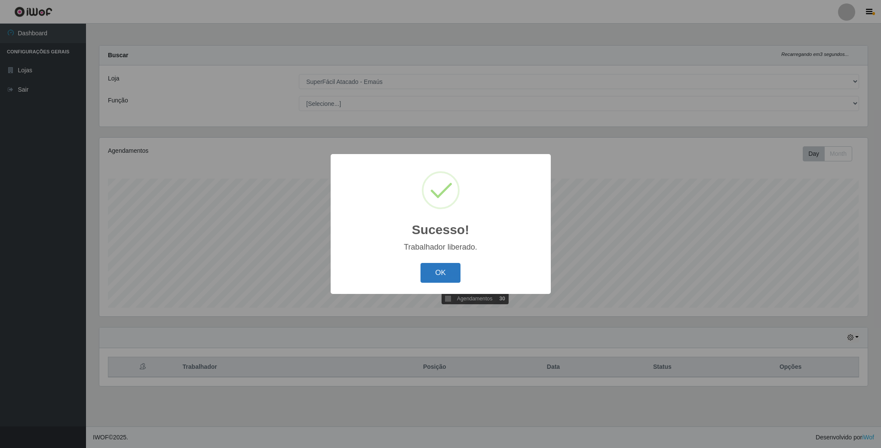
click at [443, 273] on button "OK" at bounding box center [441, 273] width 40 height 20
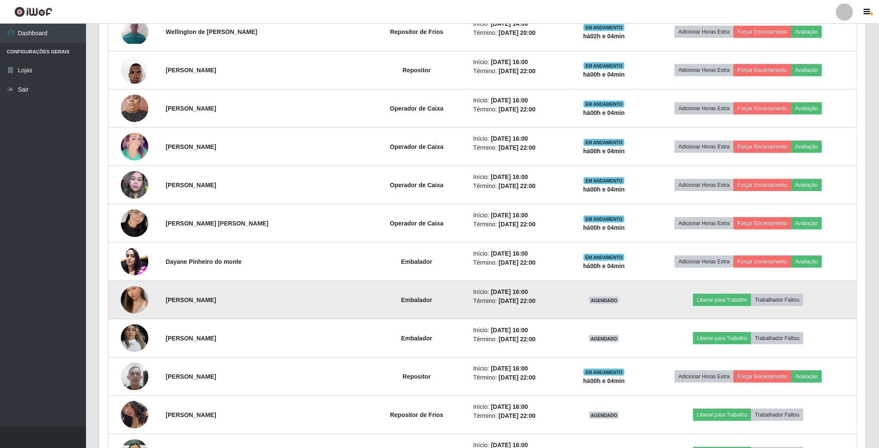
scroll to position [387, 0]
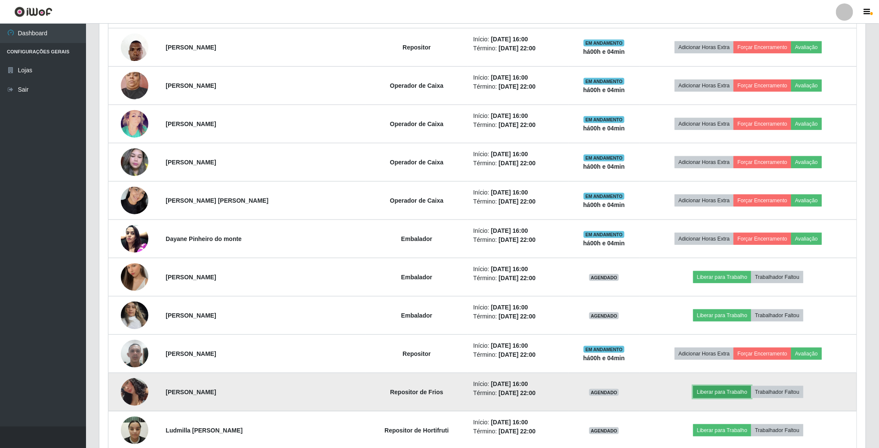
click at [719, 398] on button "Liberar para Trabalho" at bounding box center [722, 392] width 58 height 12
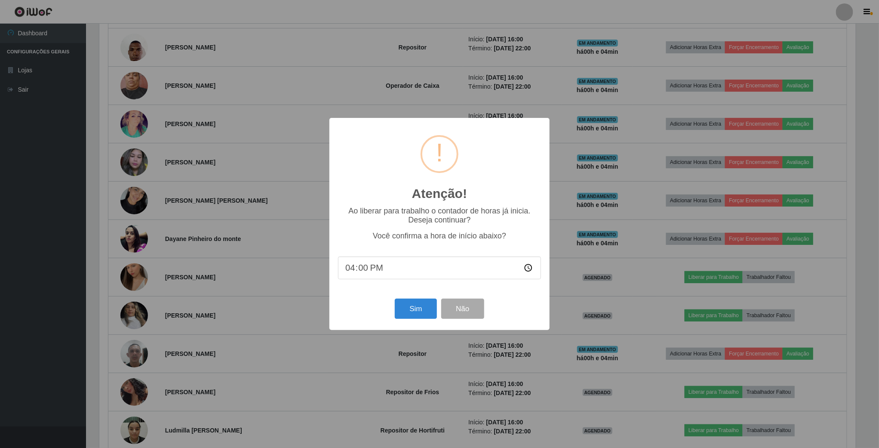
scroll to position [179, 759]
click at [421, 308] on button "Sim" at bounding box center [417, 309] width 42 height 20
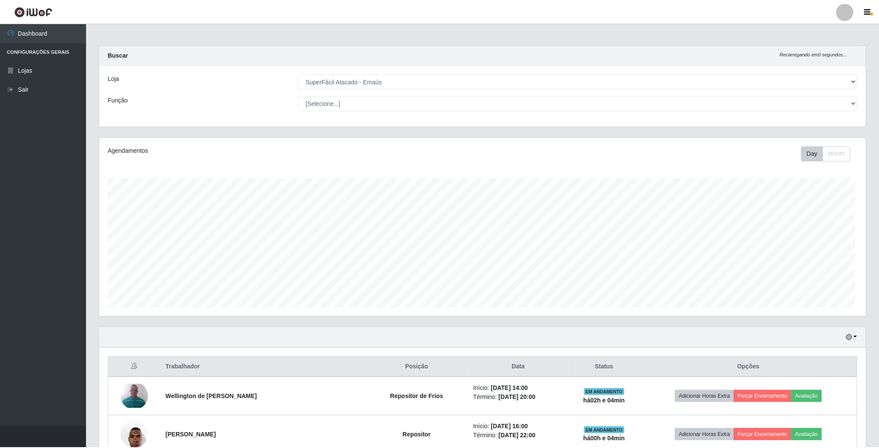
scroll to position [179, 768]
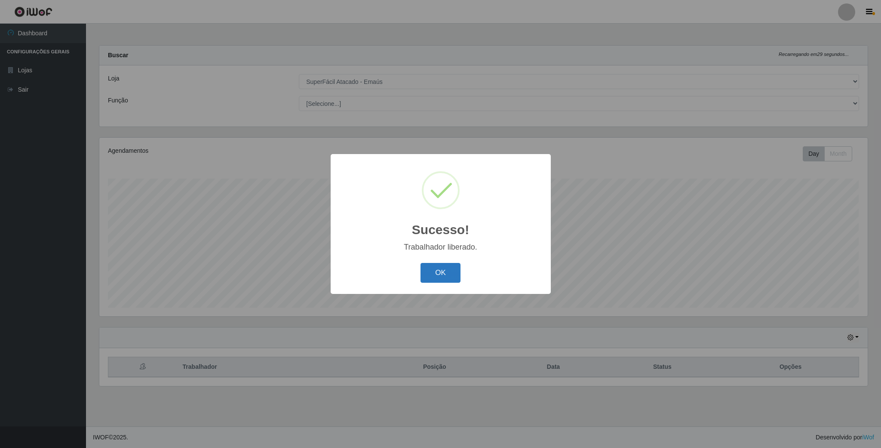
click at [455, 275] on button "OK" at bounding box center [441, 273] width 40 height 20
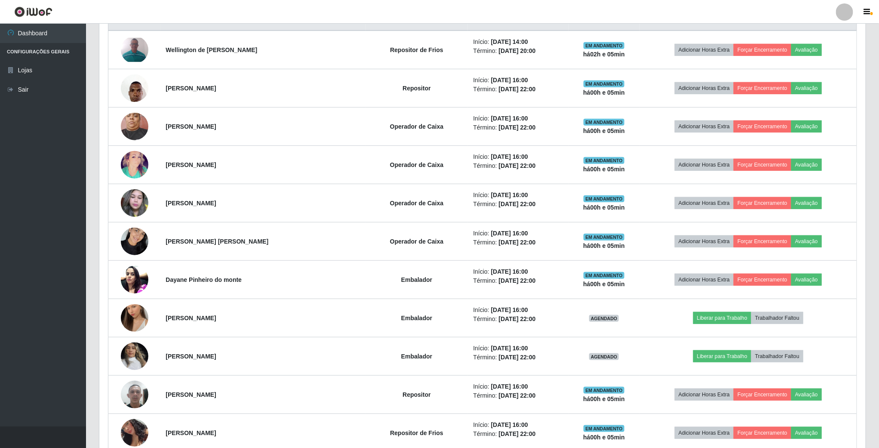
scroll to position [387, 0]
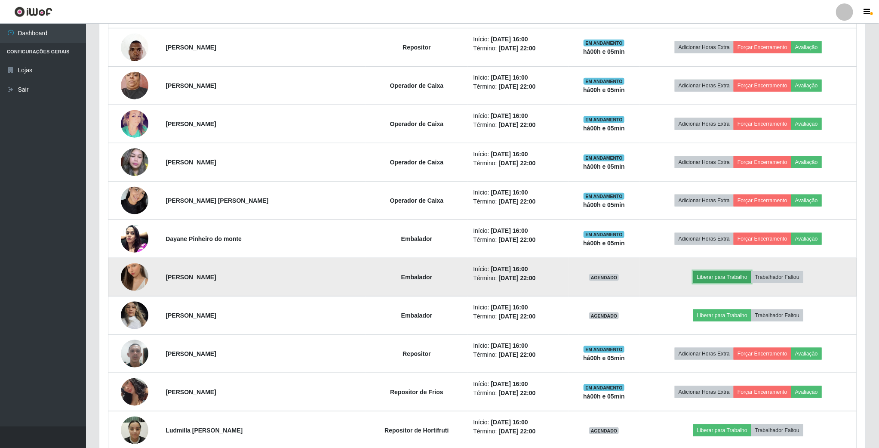
click at [724, 283] on button "Liberar para Trabalho" at bounding box center [722, 277] width 58 height 12
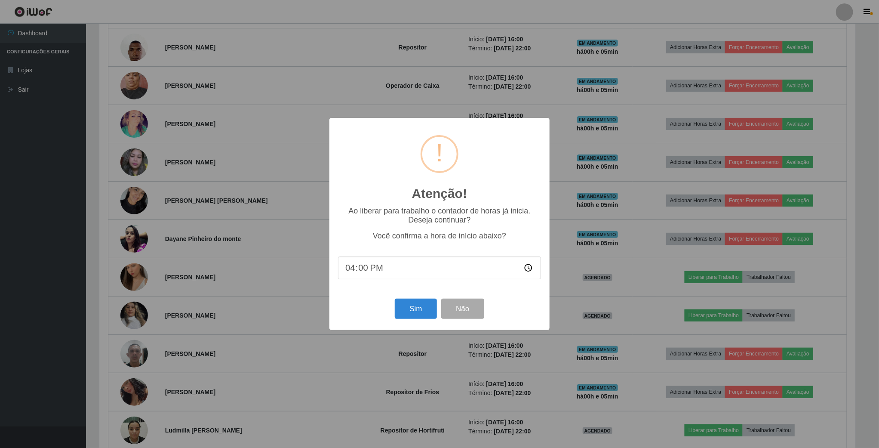
scroll to position [179, 759]
click at [421, 310] on button "Sim" at bounding box center [417, 309] width 42 height 20
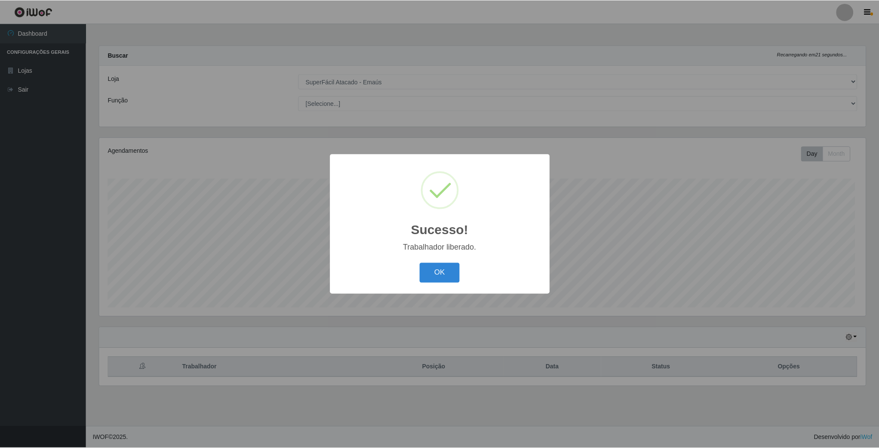
scroll to position [179, 768]
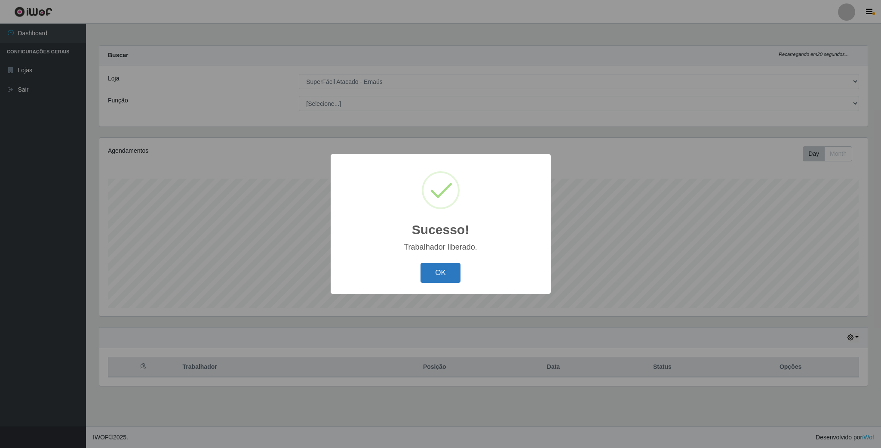
click at [439, 280] on button "OK" at bounding box center [441, 273] width 40 height 20
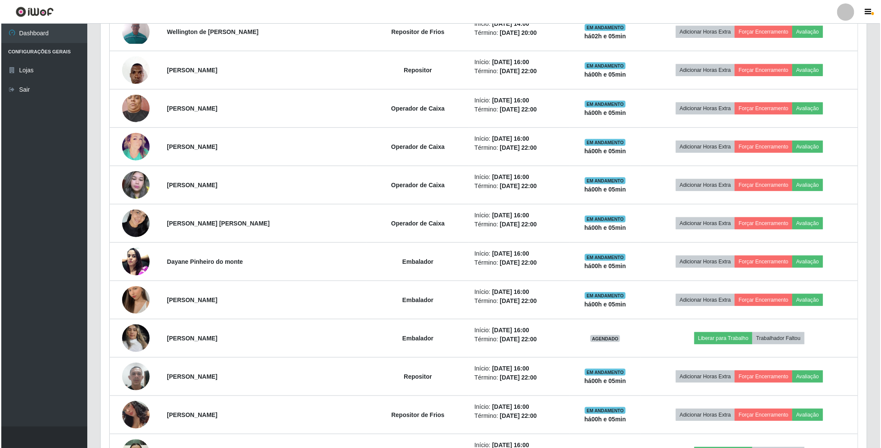
scroll to position [387, 0]
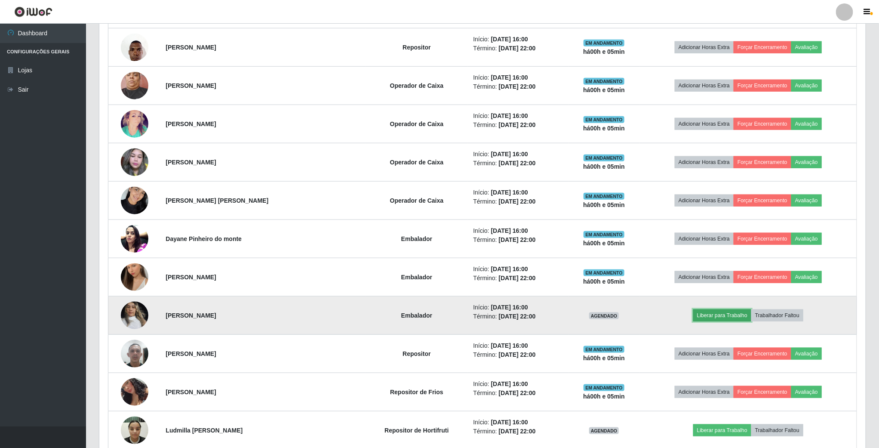
click at [718, 321] on button "Liberar para Trabalho" at bounding box center [722, 315] width 58 height 12
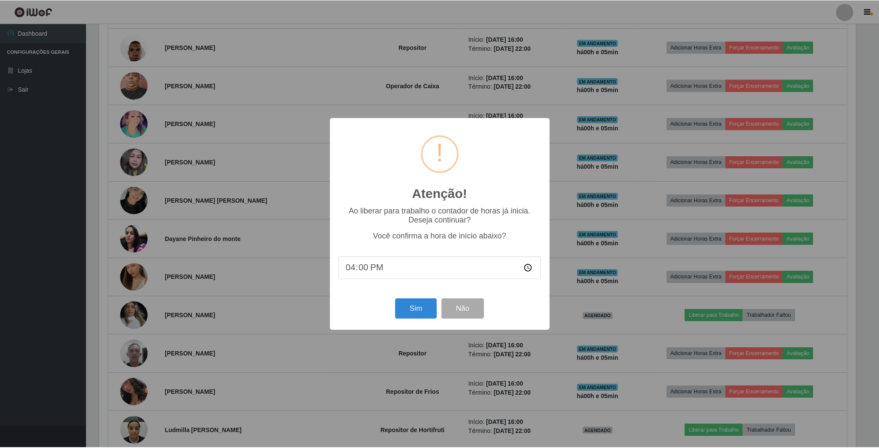
scroll to position [179, 759]
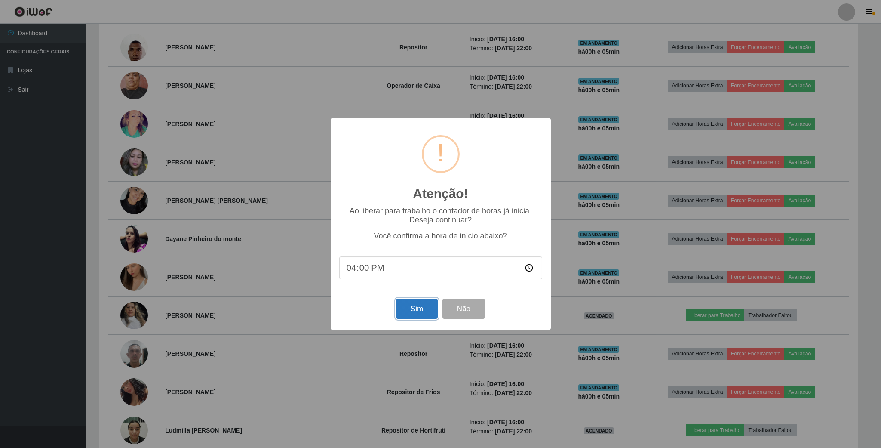
click at [421, 306] on button "Sim" at bounding box center [417, 309] width 42 height 20
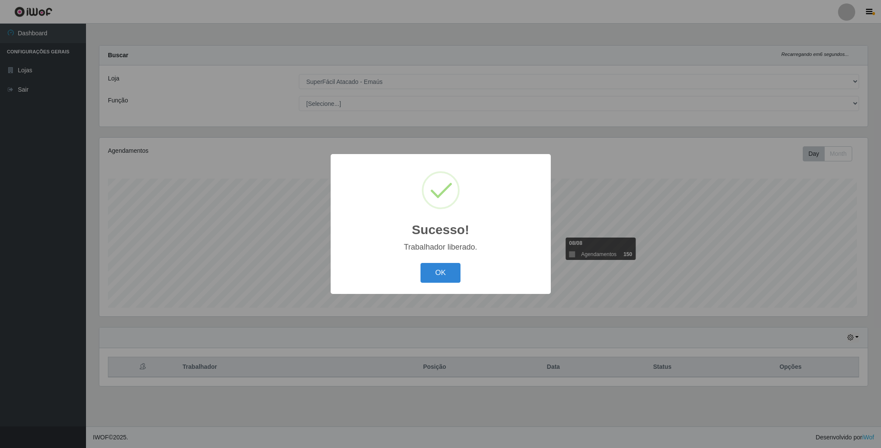
scroll to position [179, 768]
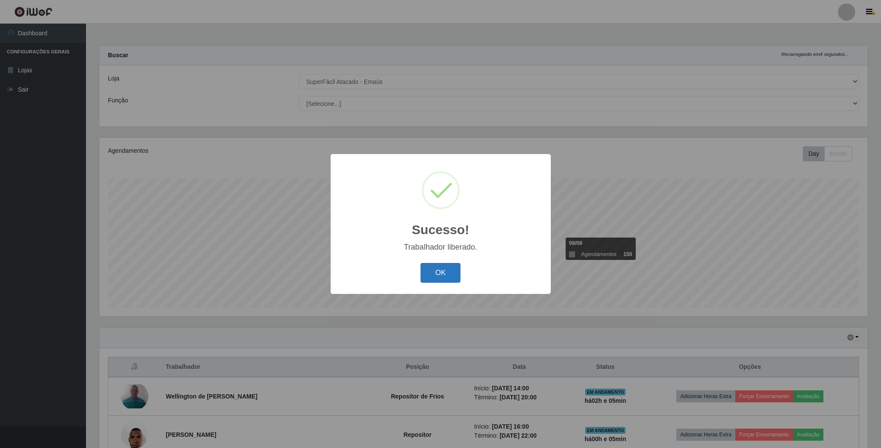
click at [435, 274] on button "OK" at bounding box center [441, 273] width 40 height 20
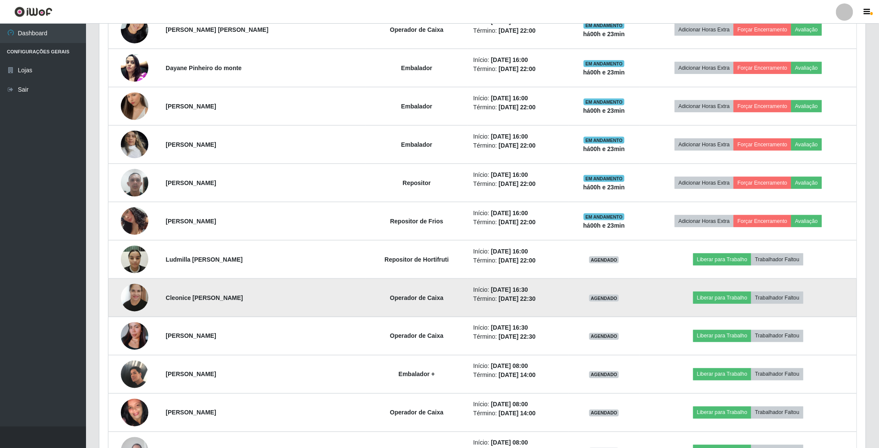
scroll to position [581, 0]
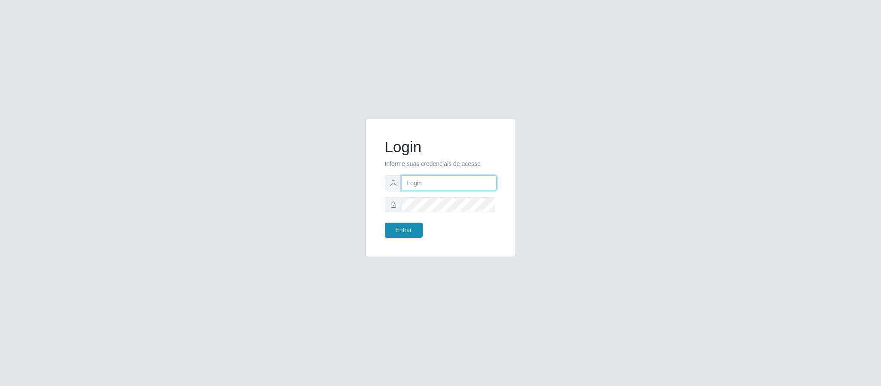
type input "[EMAIL_ADDRESS][DOMAIN_NAME]"
click at [412, 233] on button "Entrar" at bounding box center [404, 230] width 38 height 15
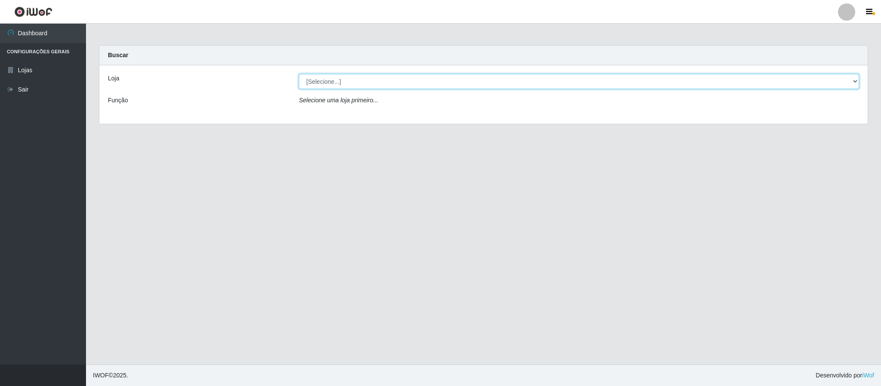
click at [419, 83] on select "[Selecione...] SuperFácil Atacado - Emaús" at bounding box center [579, 81] width 561 height 15
select select "407"
click at [299, 74] on select "[Selecione...] SuperFácil Atacado - Emaús" at bounding box center [579, 81] width 561 height 15
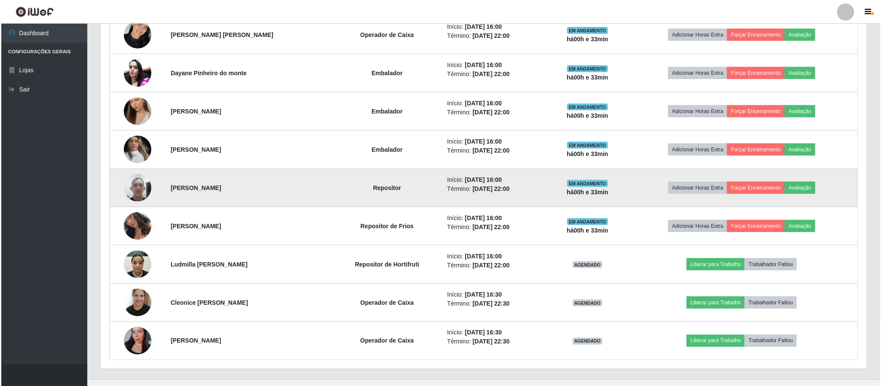
scroll to position [573, 0]
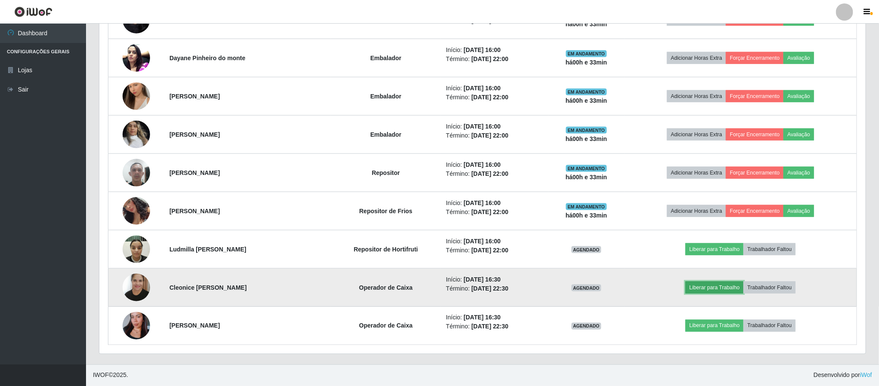
click at [719, 285] on button "Liberar para Trabalho" at bounding box center [715, 288] width 58 height 12
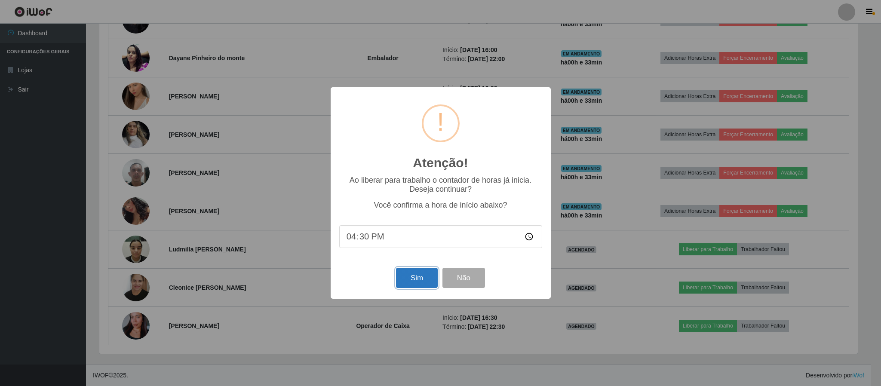
click at [412, 286] on button "Sim" at bounding box center [417, 278] width 42 height 20
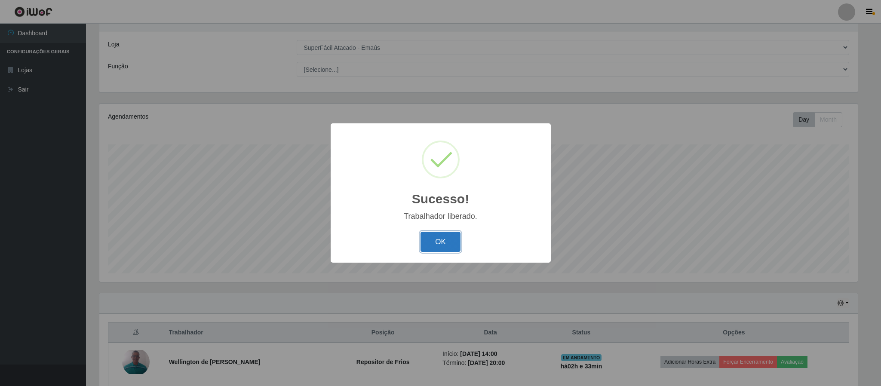
click at [431, 243] on button "OK" at bounding box center [441, 242] width 40 height 20
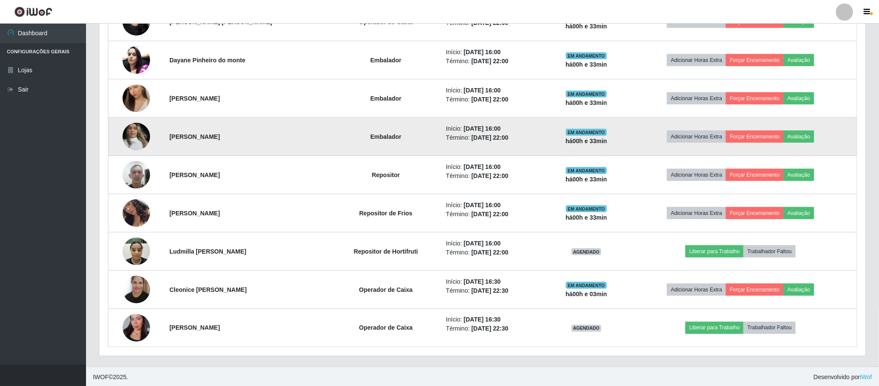
scroll to position [573, 0]
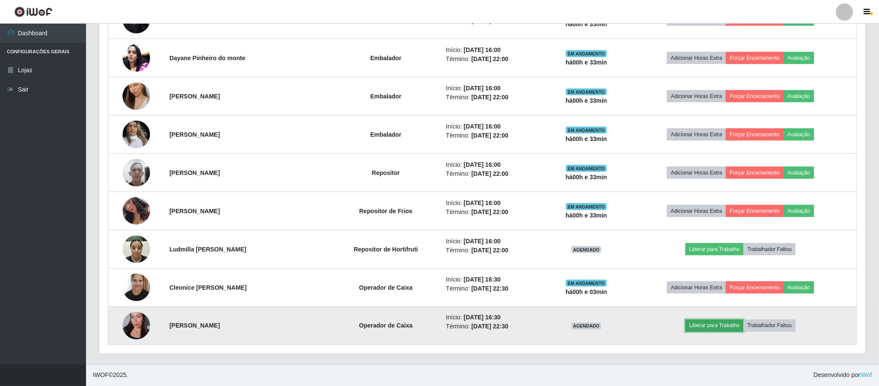
click at [706, 323] on button "Liberar para Trabalho" at bounding box center [715, 326] width 58 height 12
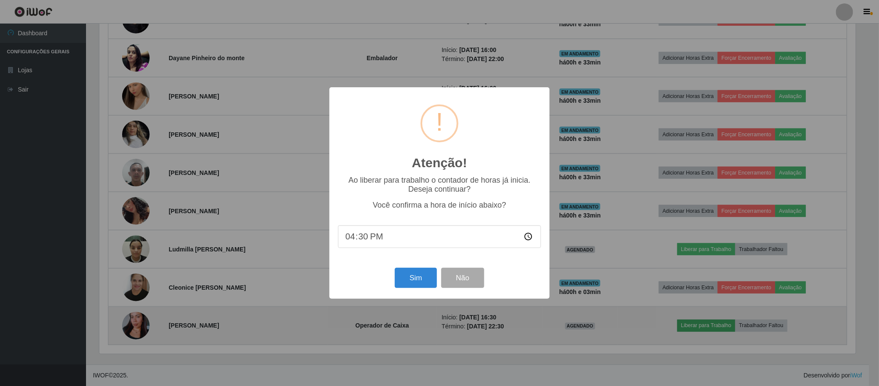
scroll to position [179, 759]
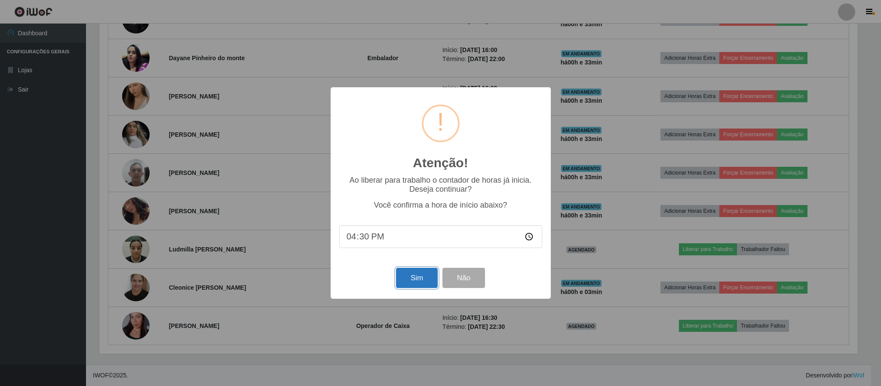
click at [408, 283] on button "Sim" at bounding box center [417, 278] width 42 height 20
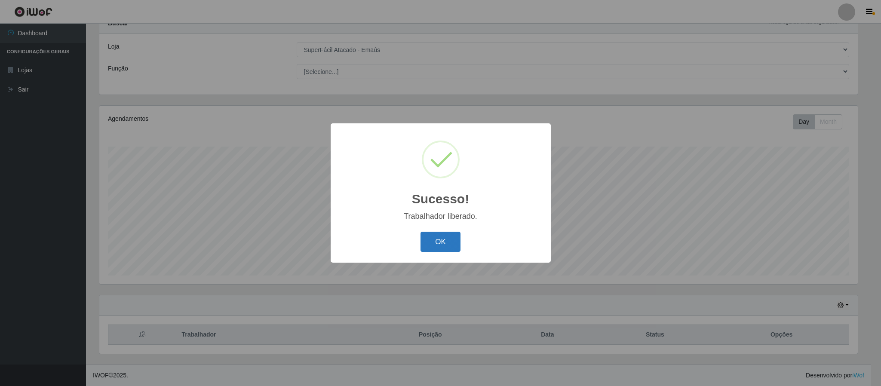
click at [428, 237] on button "OK" at bounding box center [441, 242] width 40 height 20
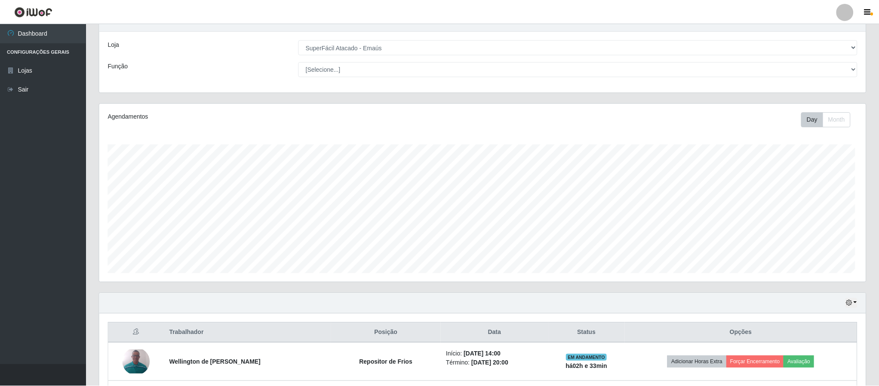
scroll to position [179, 766]
